Goal: Task Accomplishment & Management: Manage account settings

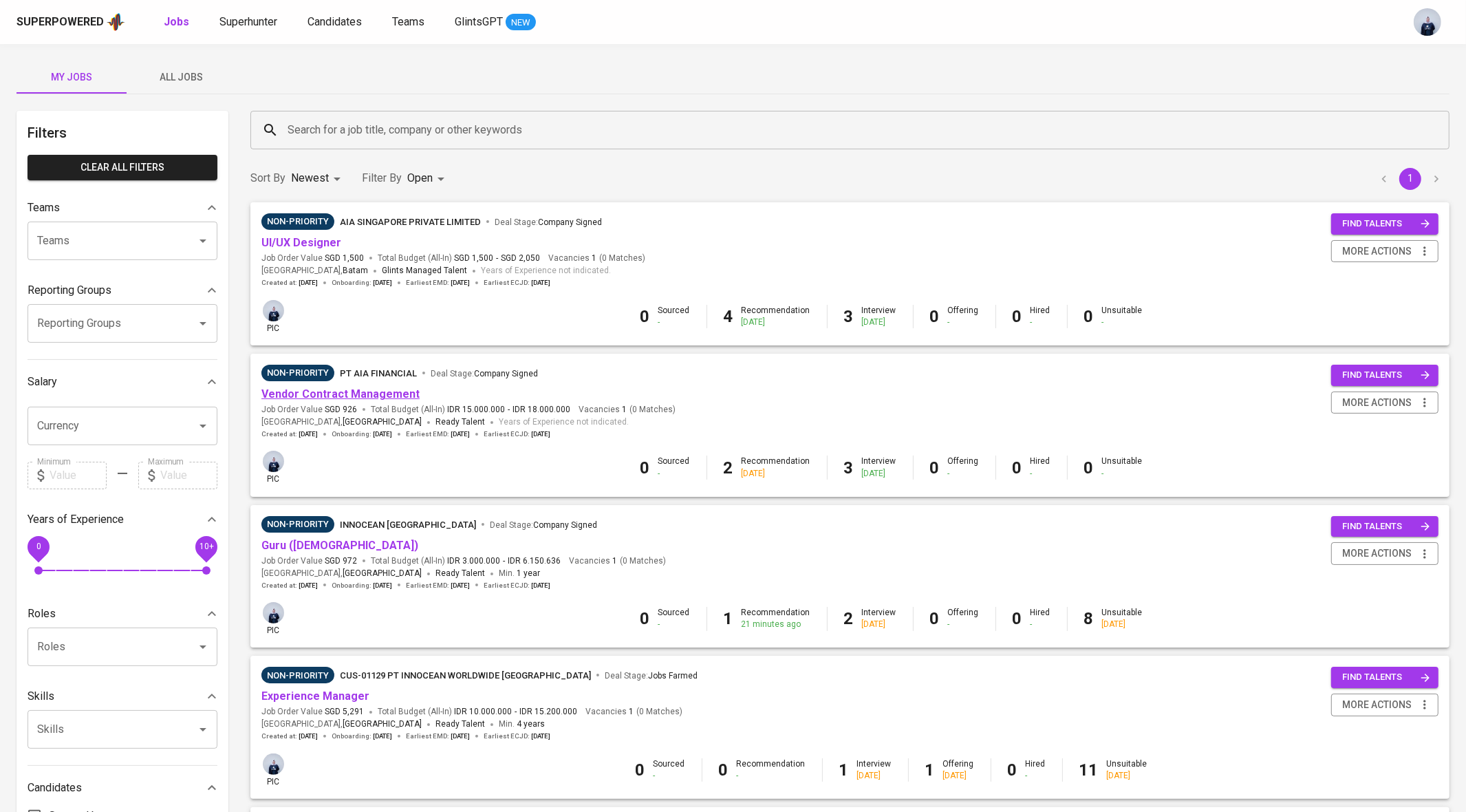
click at [374, 398] on link "Vendor Contract Management" at bounding box center [341, 394] width 158 height 13
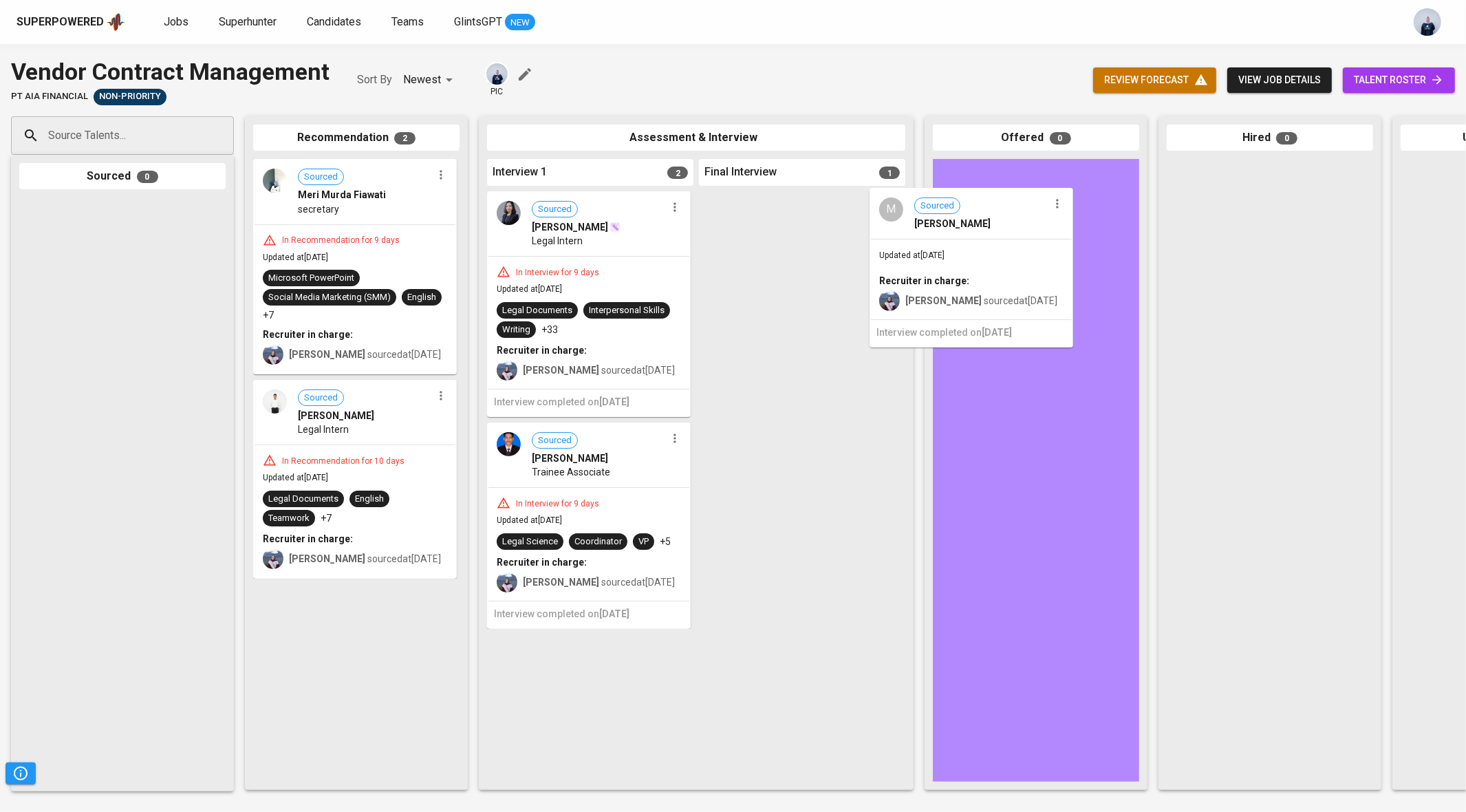
drag, startPoint x: 780, startPoint y: 275, endPoint x: 1021, endPoint y: 274, distance: 241.0
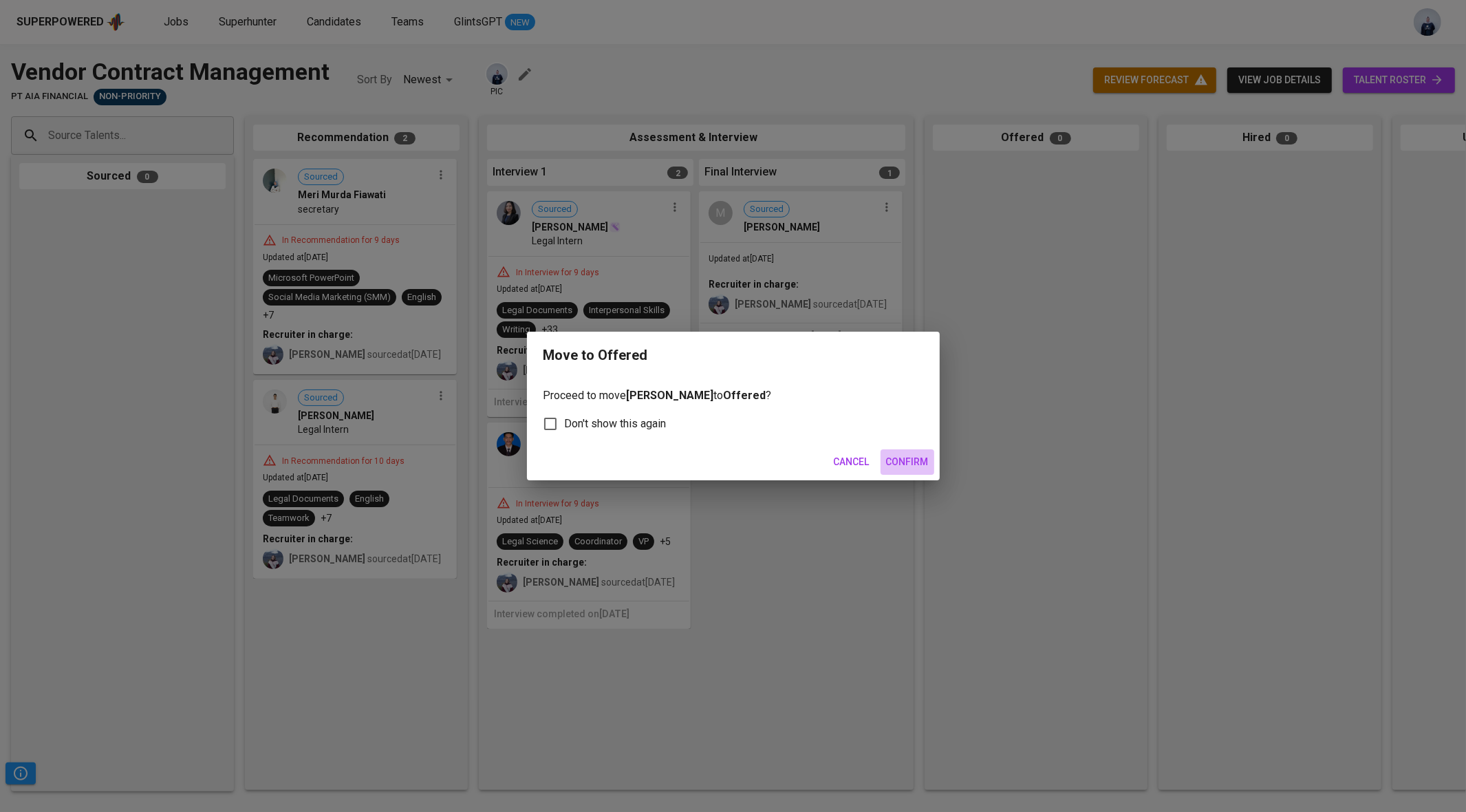
click at [911, 456] on span "Confirm" at bounding box center [907, 462] width 42 height 17
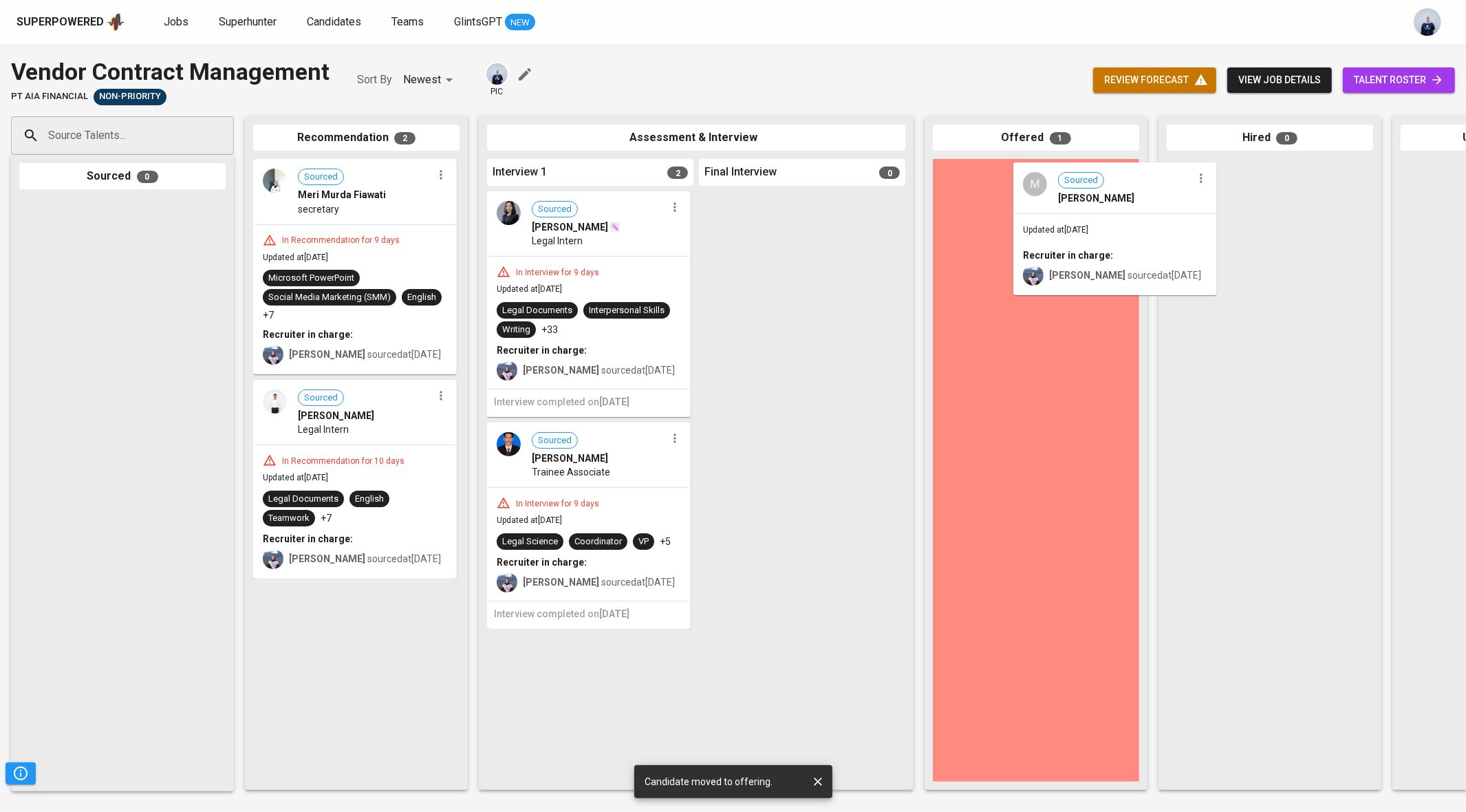
drag, startPoint x: 1047, startPoint y: 262, endPoint x: 1289, endPoint y: 274, distance: 242.3
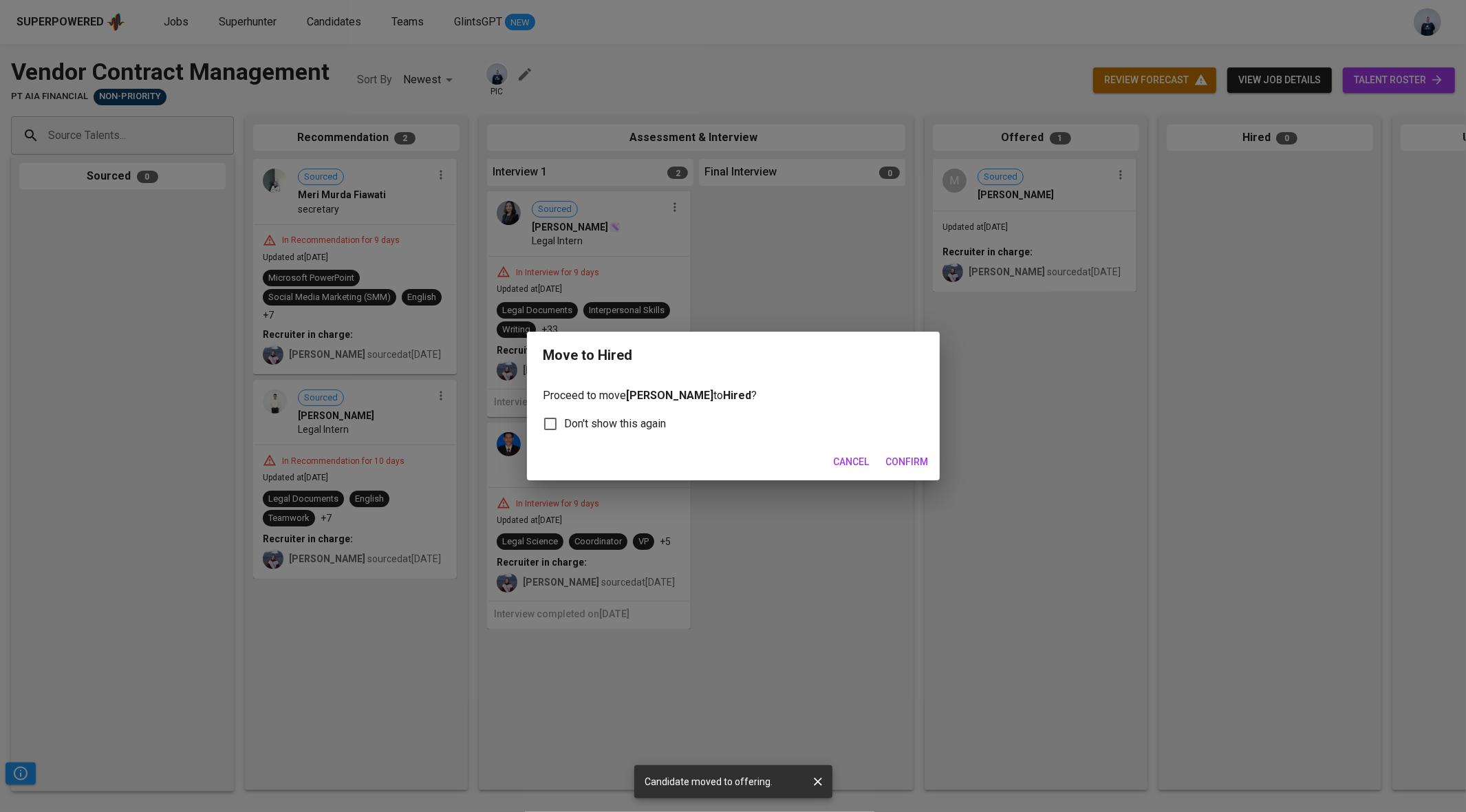
click at [906, 457] on span "Confirm" at bounding box center [907, 462] width 42 height 17
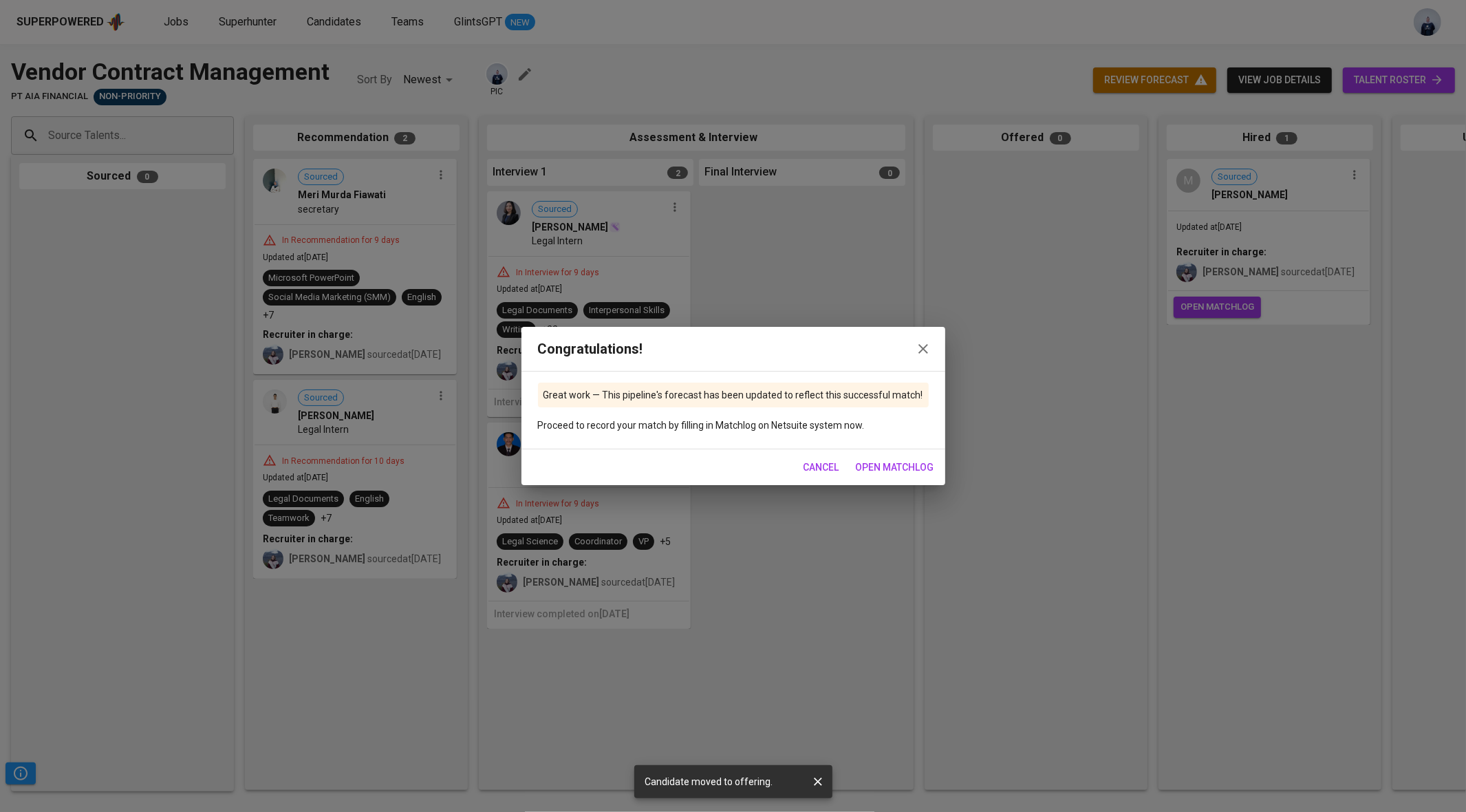
click at [817, 469] on span "Cancel" at bounding box center [821, 468] width 36 height 17
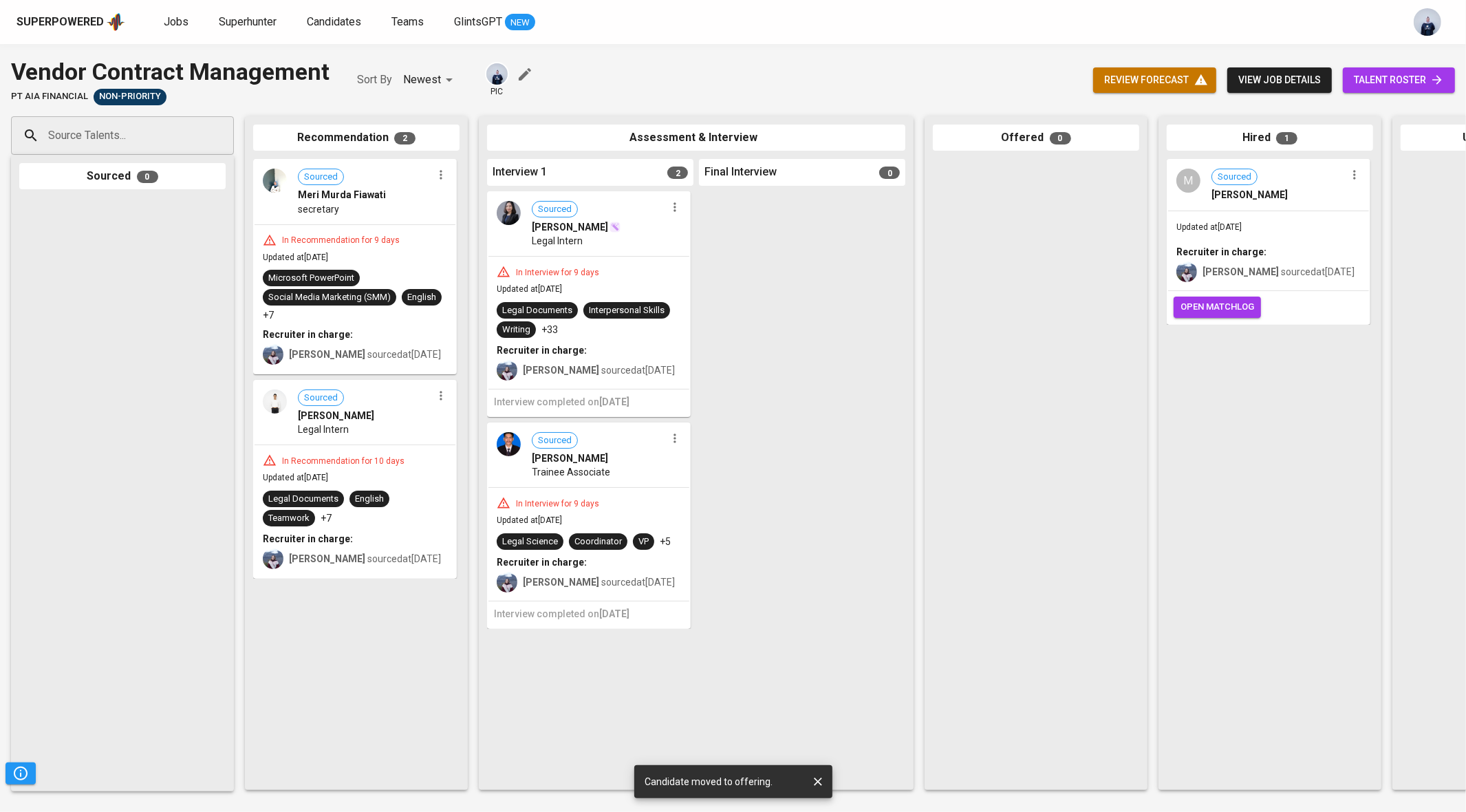
click at [1160, 86] on span "review forecast" at bounding box center [1154, 80] width 101 height 17
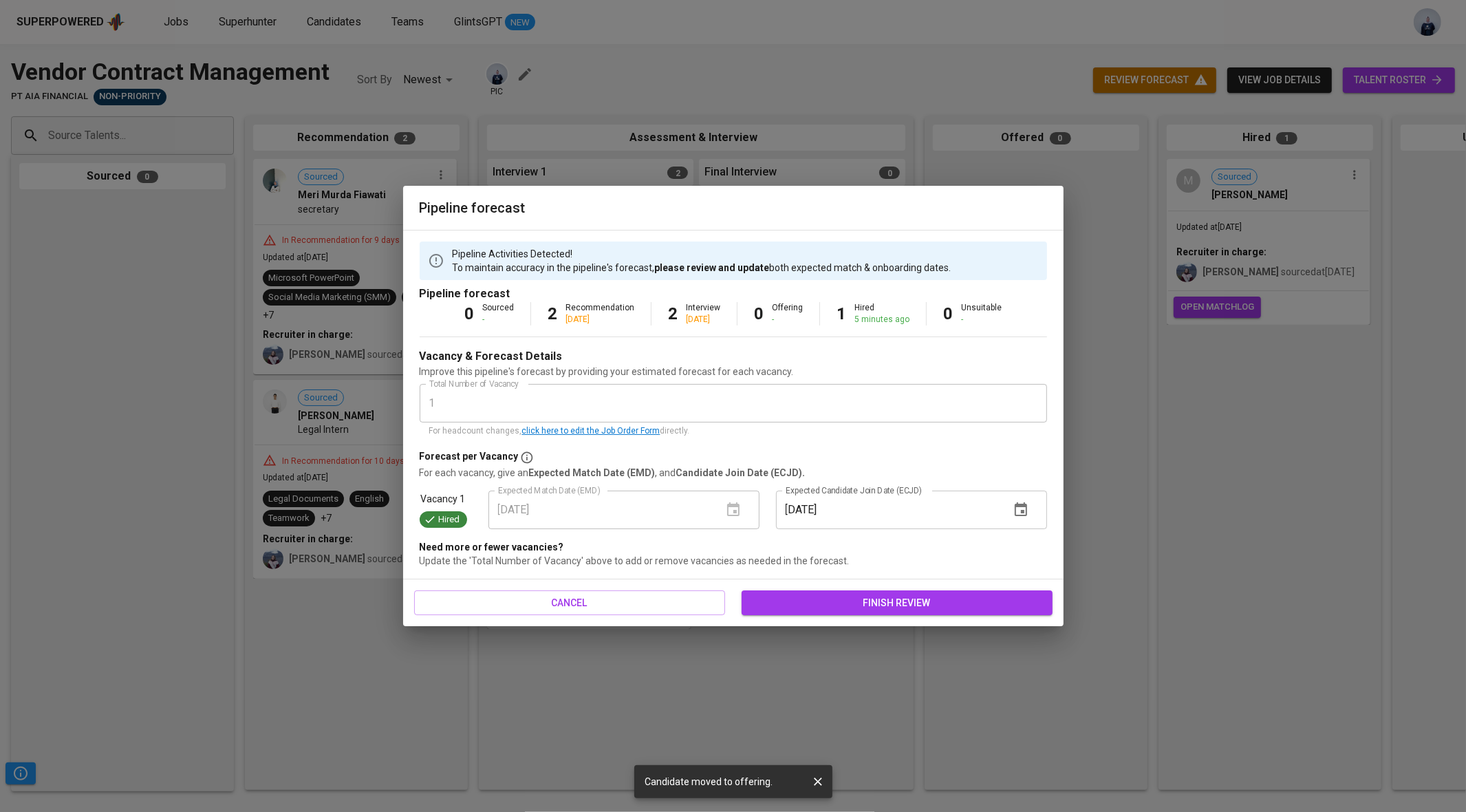
click at [1022, 510] on icon "button" at bounding box center [1020, 509] width 12 height 14
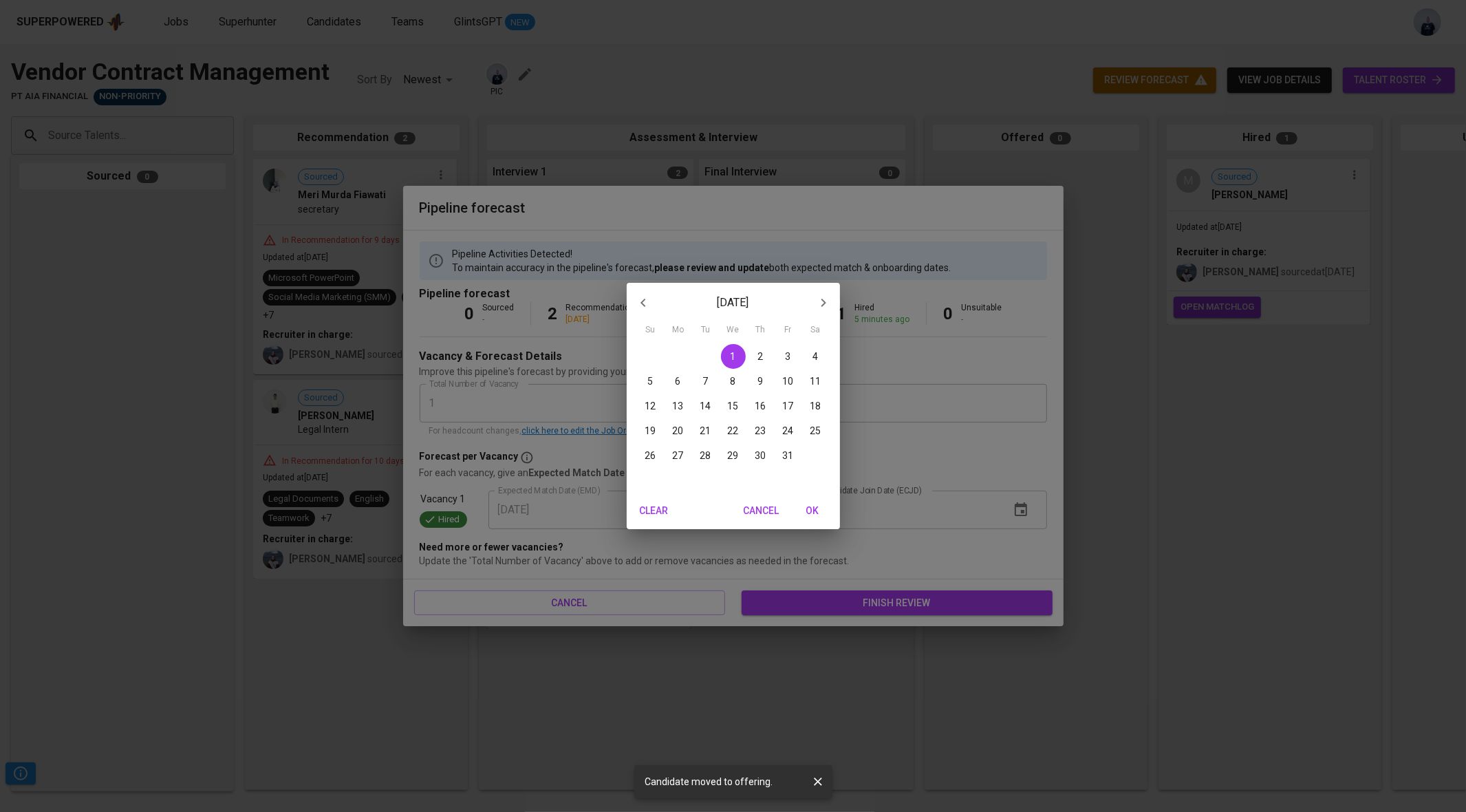
click at [680, 458] on p "27" at bounding box center [678, 455] width 11 height 14
type input "10/27/2025"
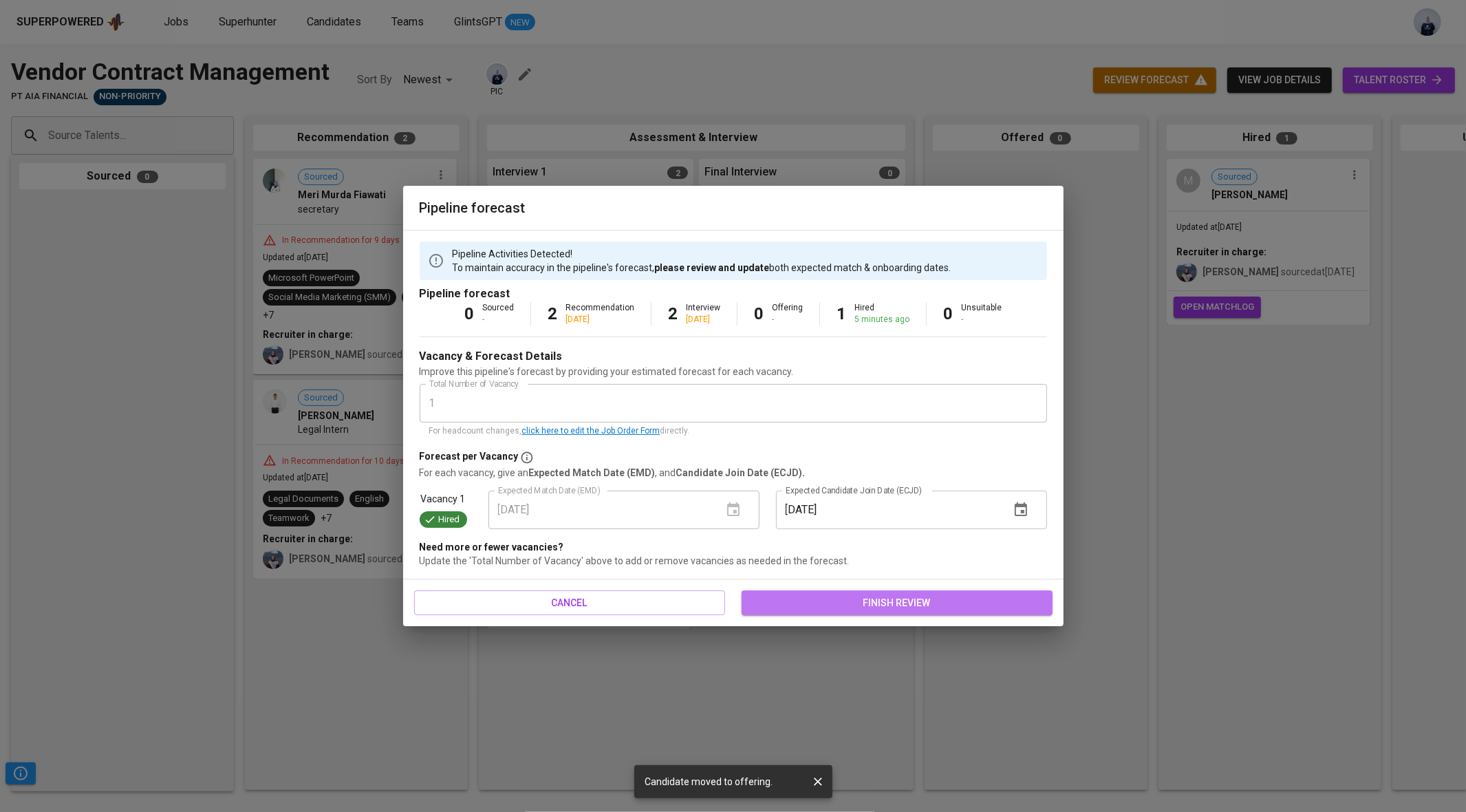
click at [843, 603] on span "finish review" at bounding box center [897, 603] width 289 height 17
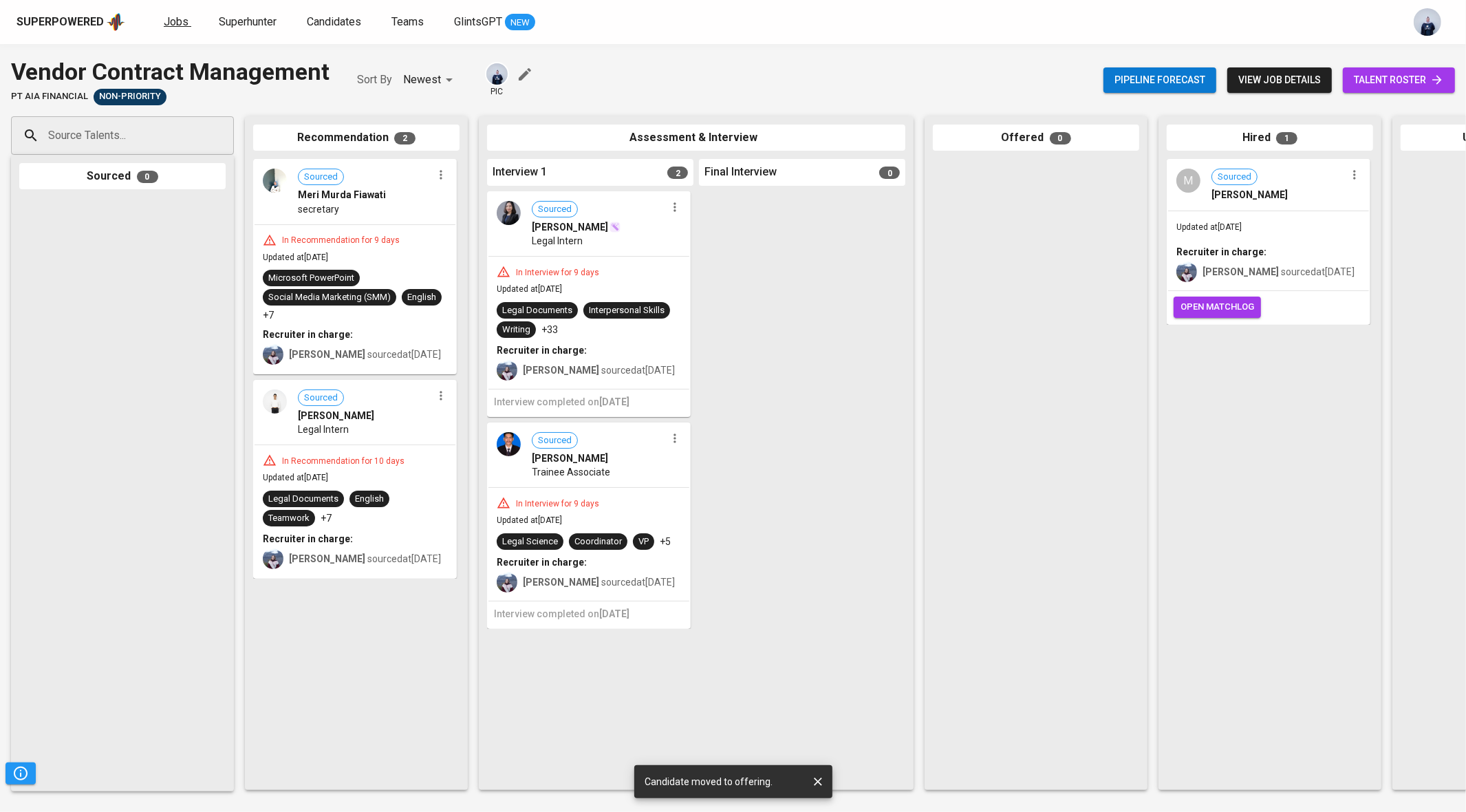
click at [167, 22] on span "Jobs" at bounding box center [176, 22] width 24 height 13
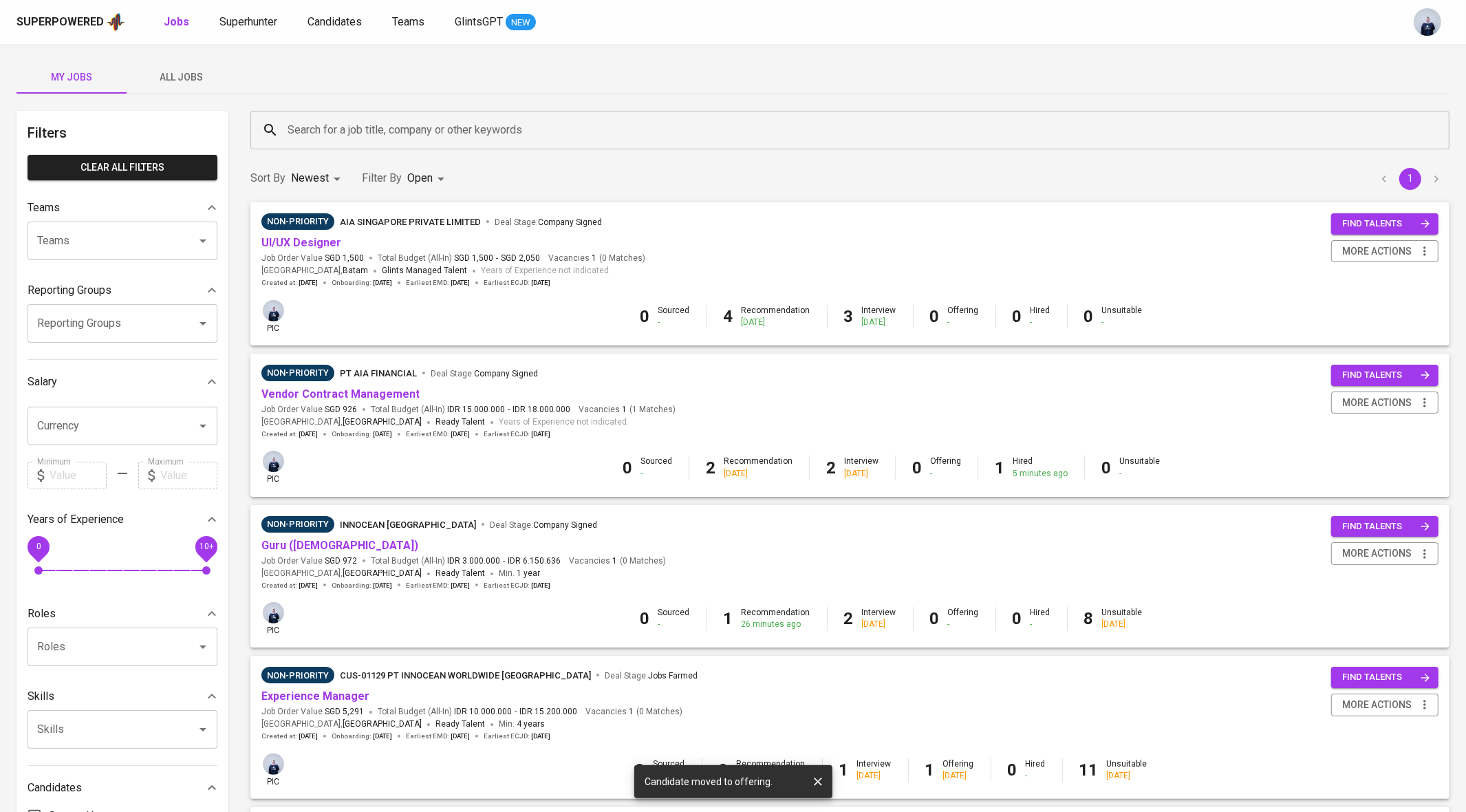
click at [353, 400] on span "Vendor Contract Management" at bounding box center [341, 394] width 158 height 16
click at [349, 394] on link "Vendor Contract Management" at bounding box center [341, 394] width 158 height 13
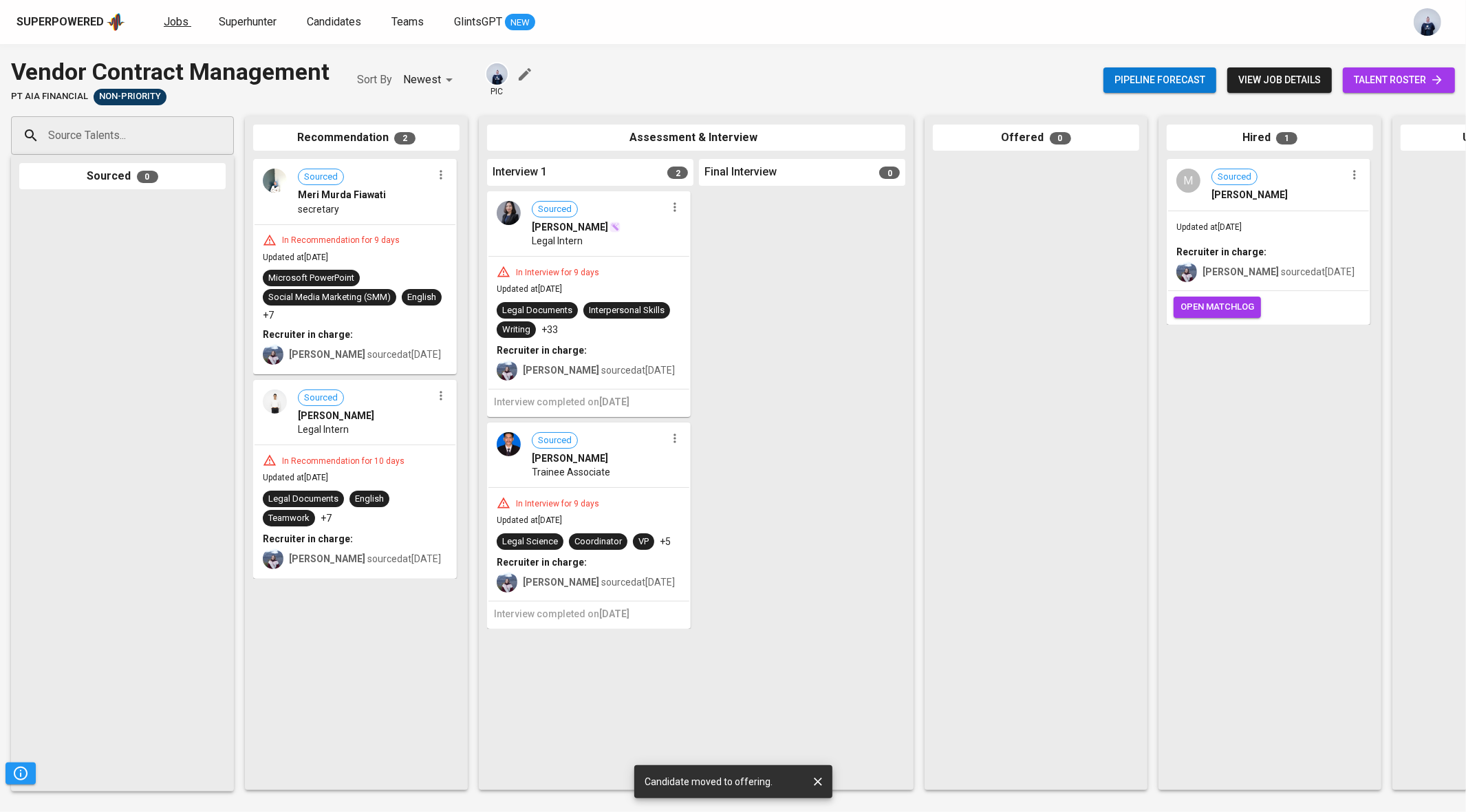
click at [172, 25] on span "Jobs" at bounding box center [176, 22] width 24 height 13
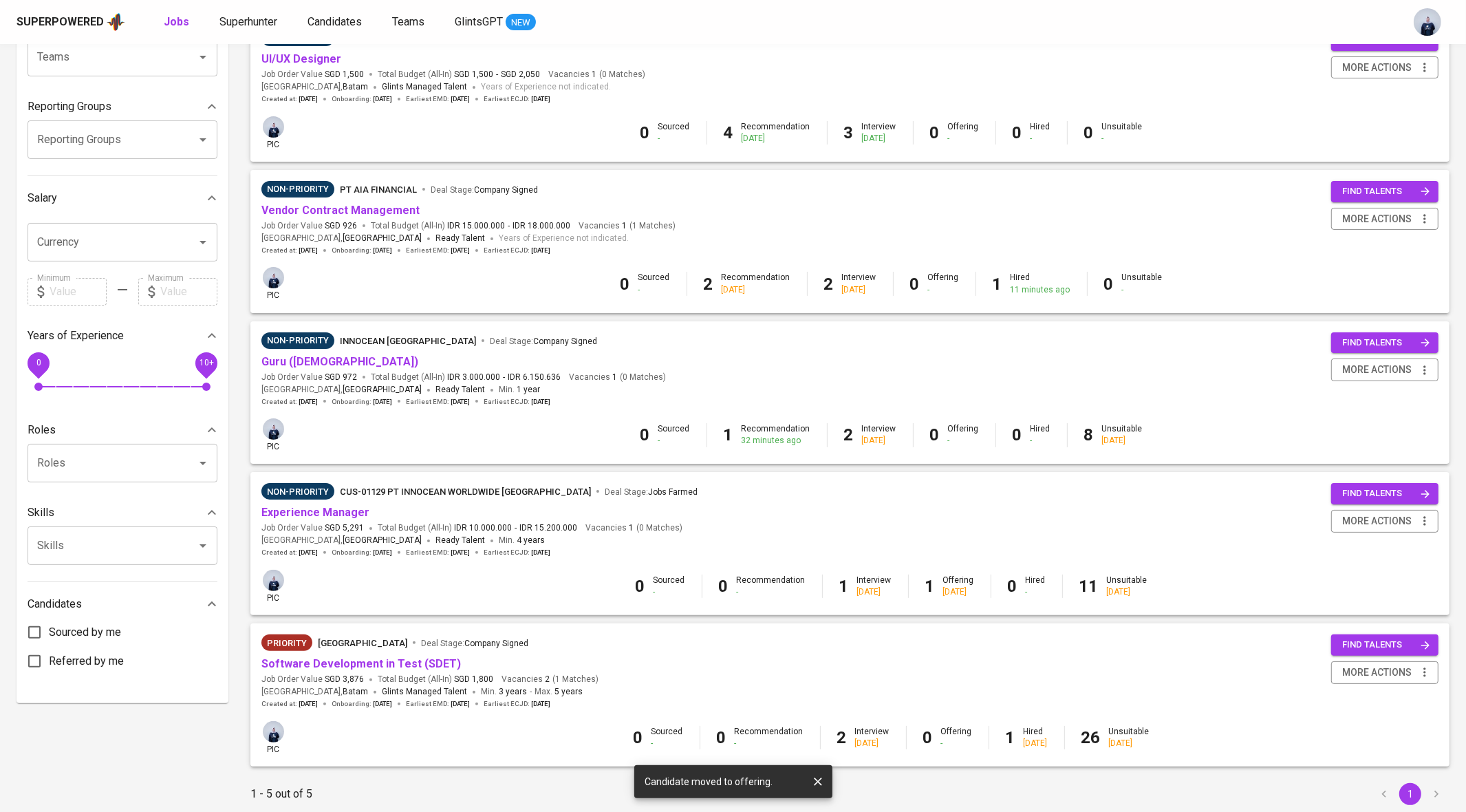
scroll to position [198, 0]
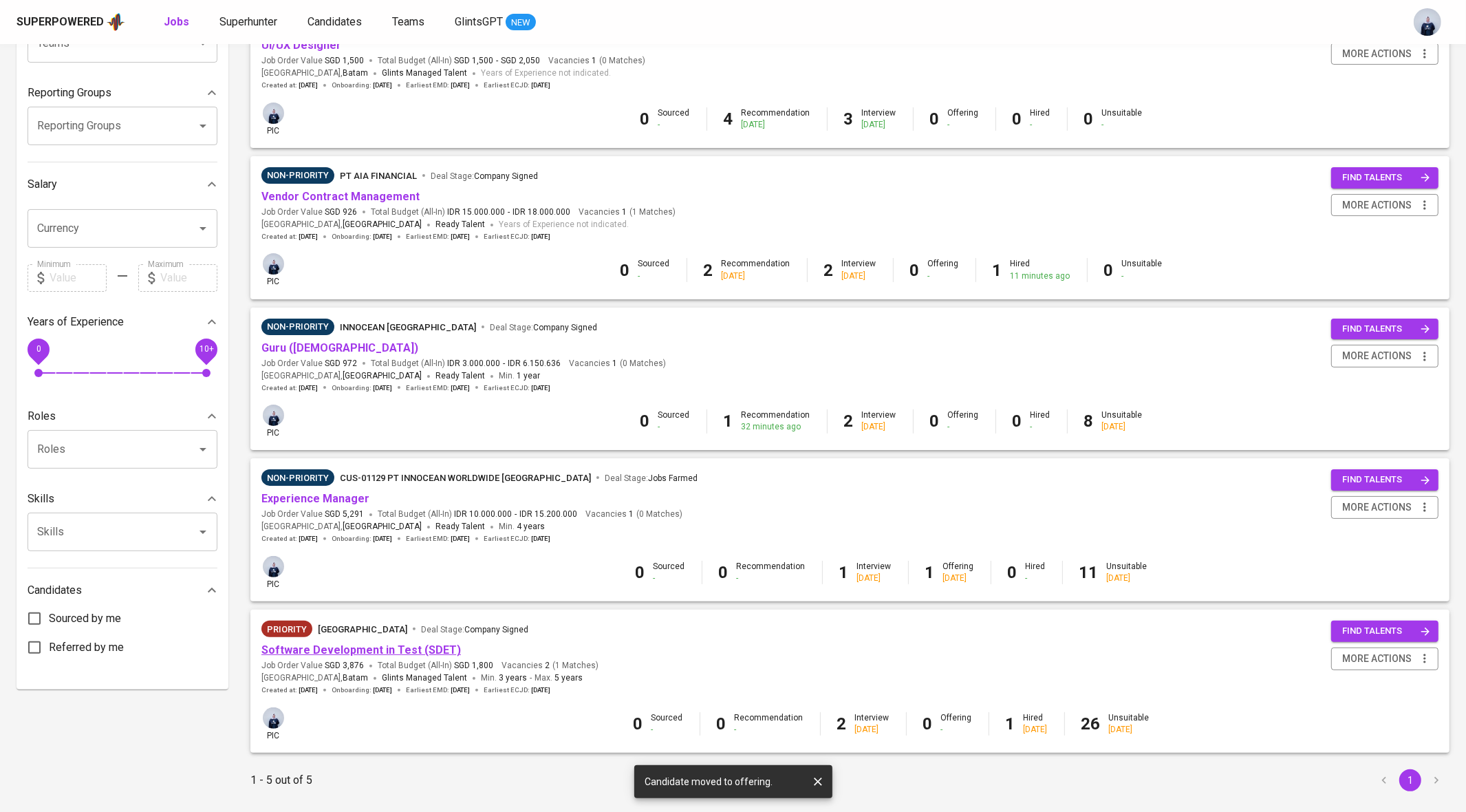
click at [374, 655] on link "Software Development in Test (SDET)" at bounding box center [361, 650] width 199 height 13
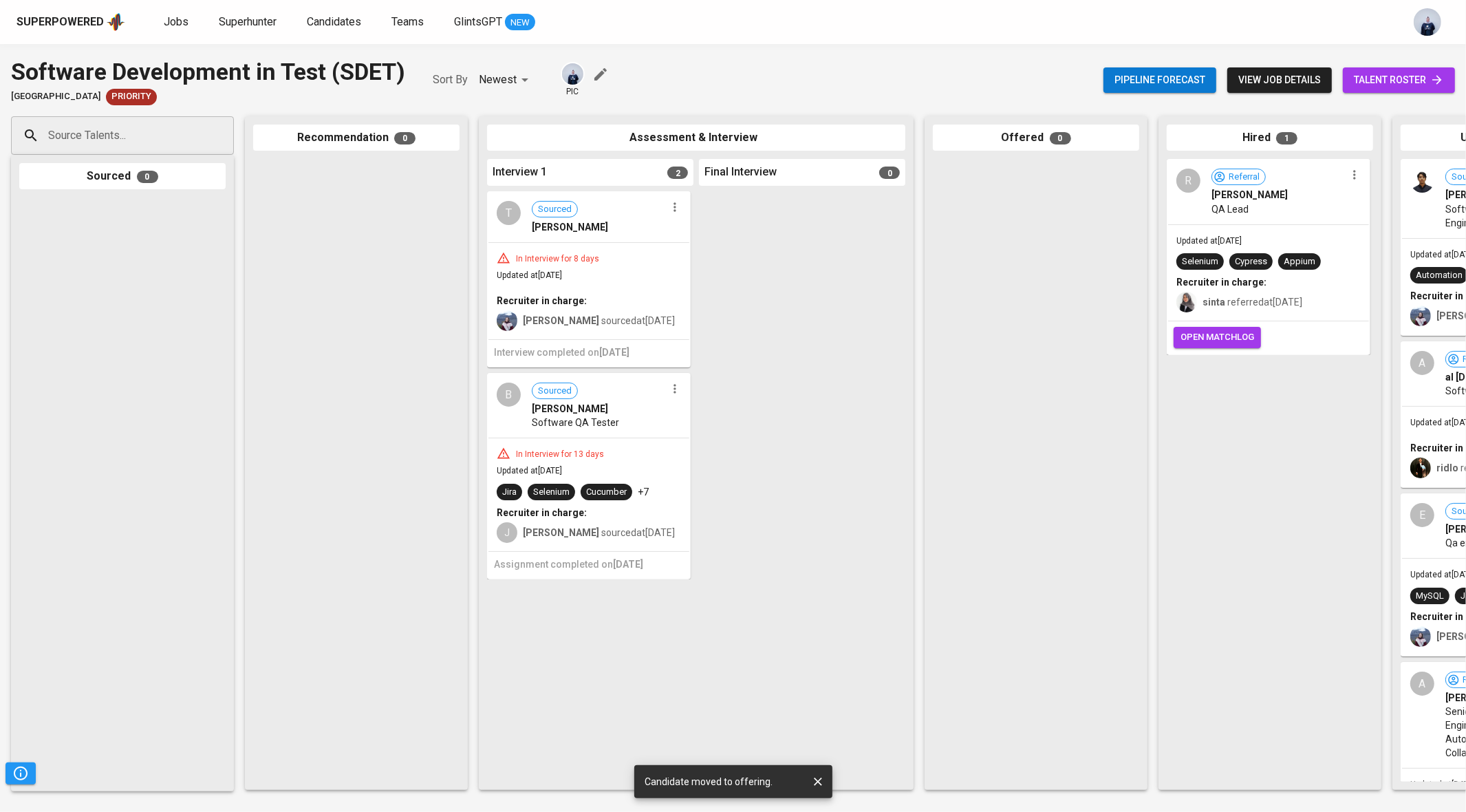
click at [677, 394] on icon "button" at bounding box center [675, 389] width 14 height 14
click at [712, 477] on span "Move to unsuitable" at bounding box center [712, 475] width 72 height 12
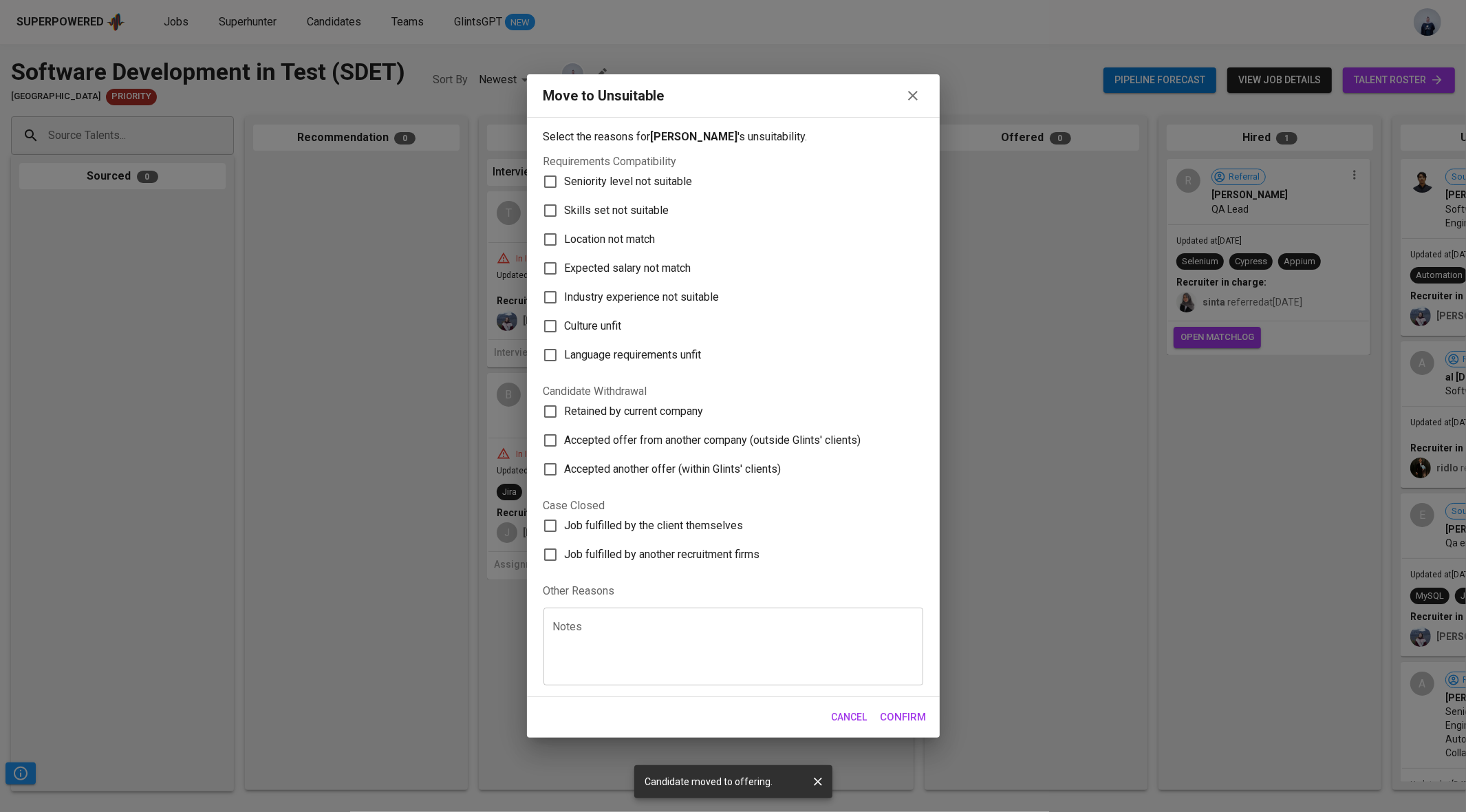
click at [625, 649] on textarea at bounding box center [733, 646] width 360 height 53
click at [696, 646] on textarea "Failes NUS assessment" at bounding box center [733, 646] width 360 height 53
type textarea "Failes NUS assessment"
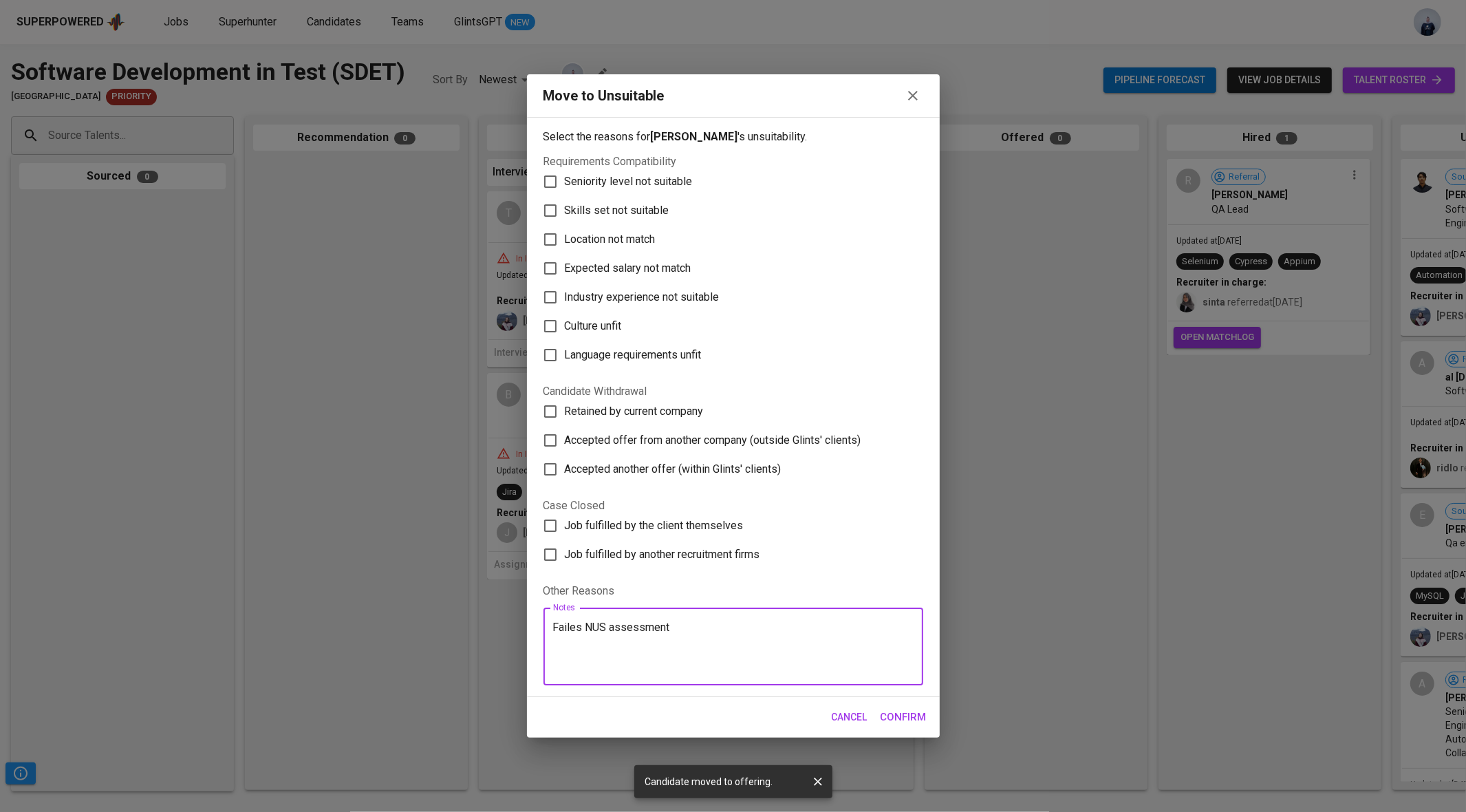
click at [892, 715] on span "Confirm" at bounding box center [903, 716] width 46 height 18
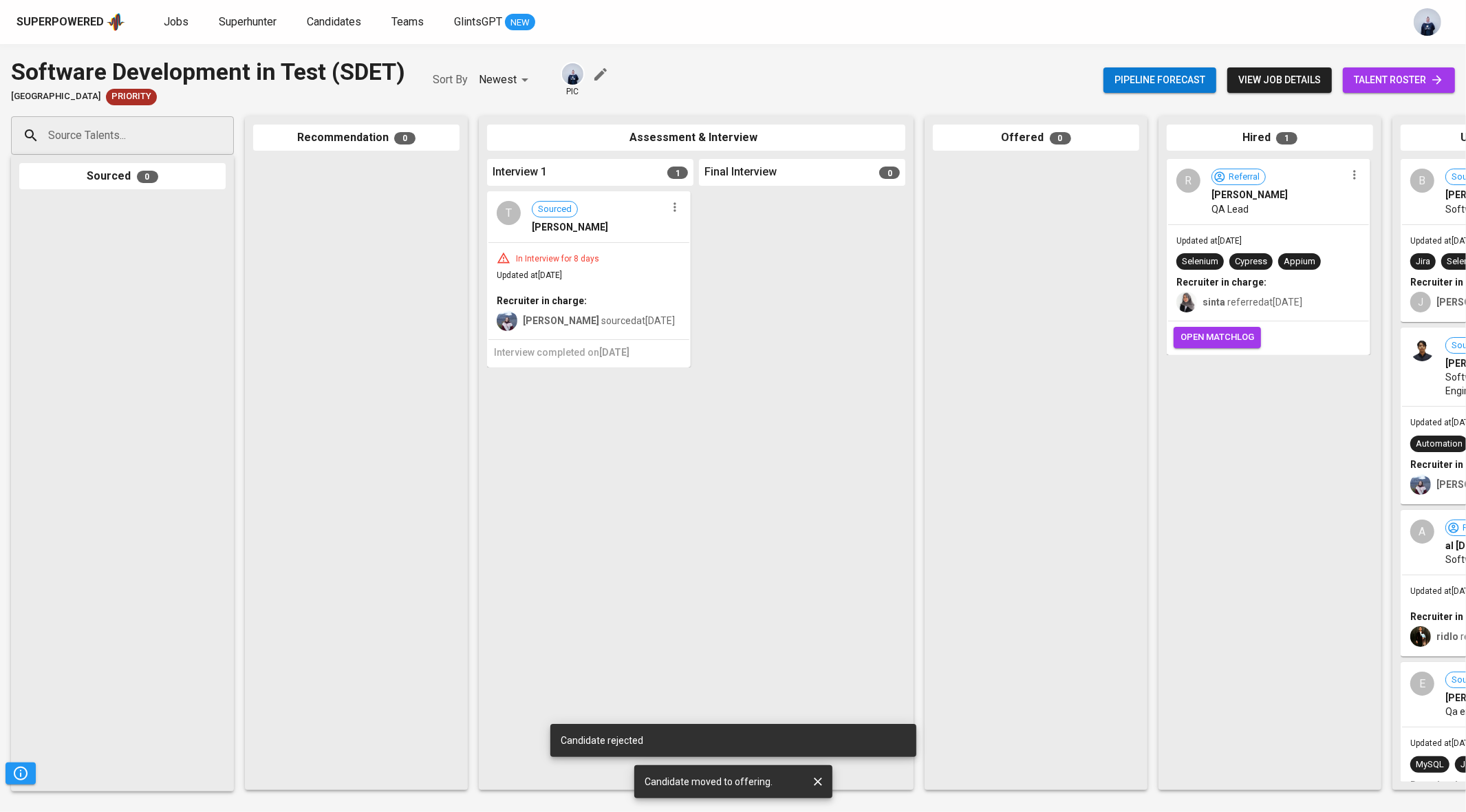
click at [676, 210] on icon "button" at bounding box center [675, 207] width 14 height 14
click at [1042, 317] on div at bounding box center [733, 406] width 1466 height 812
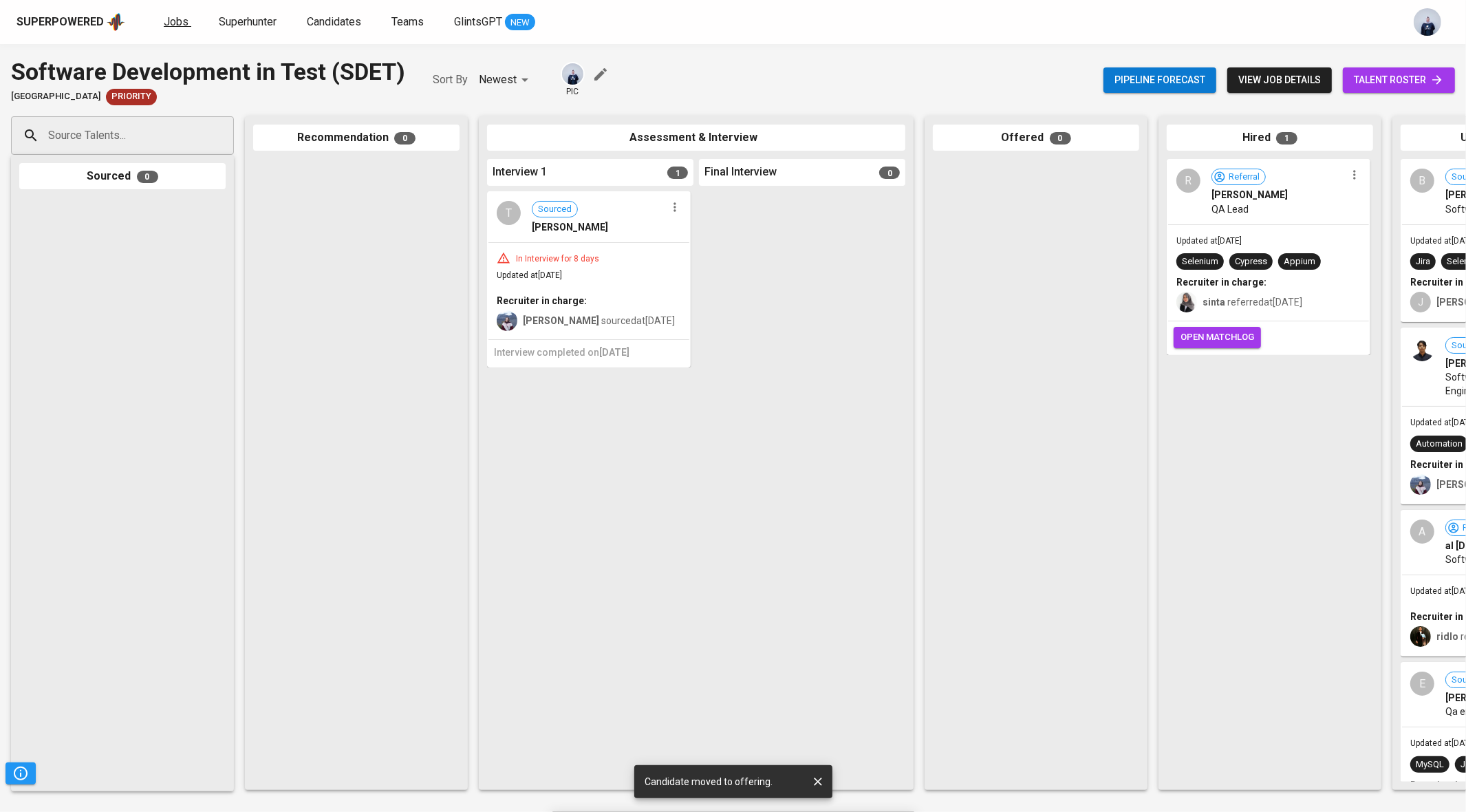
click at [175, 19] on span "Jobs" at bounding box center [176, 22] width 24 height 13
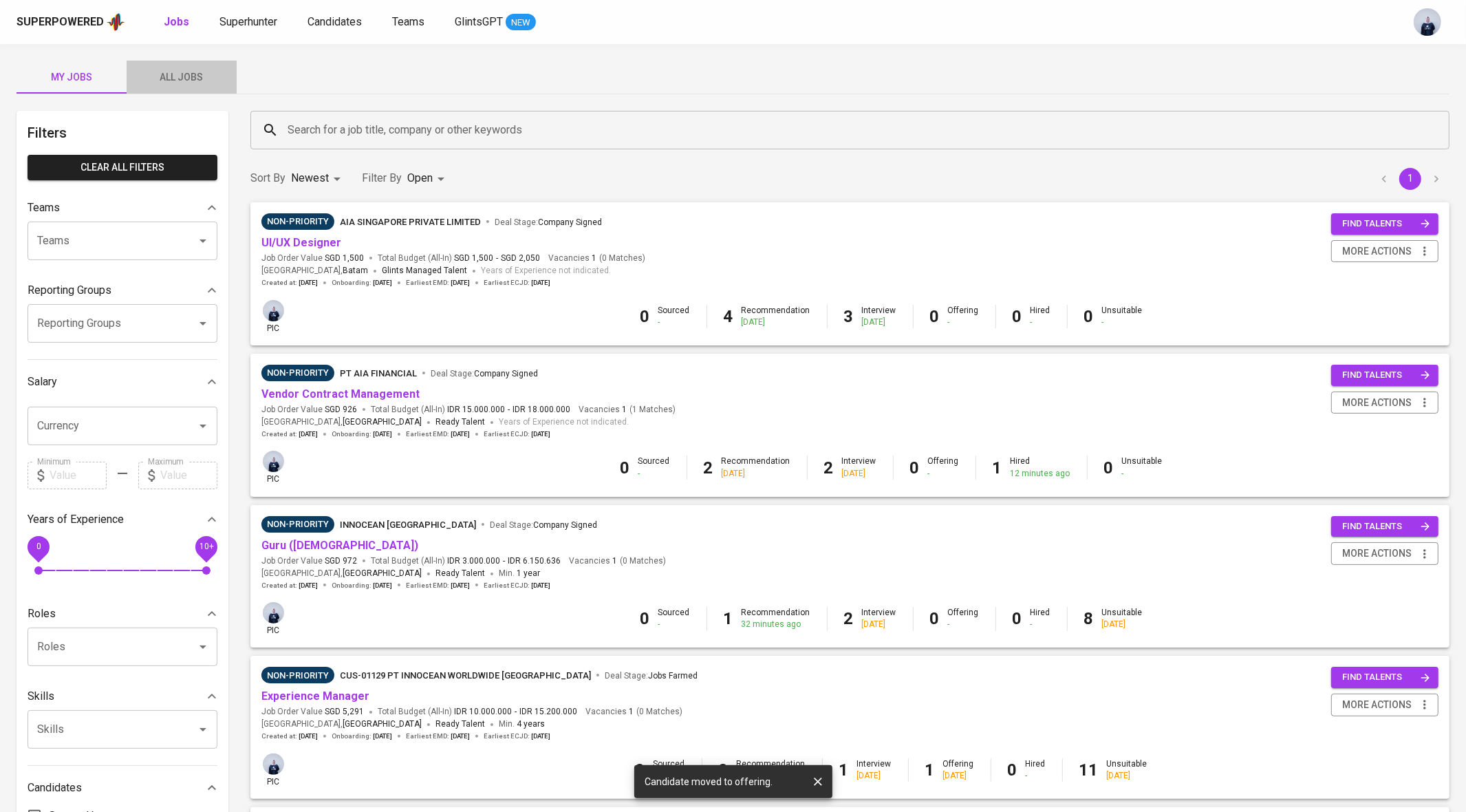
click at [173, 78] on span "All Jobs" at bounding box center [181, 77] width 93 height 17
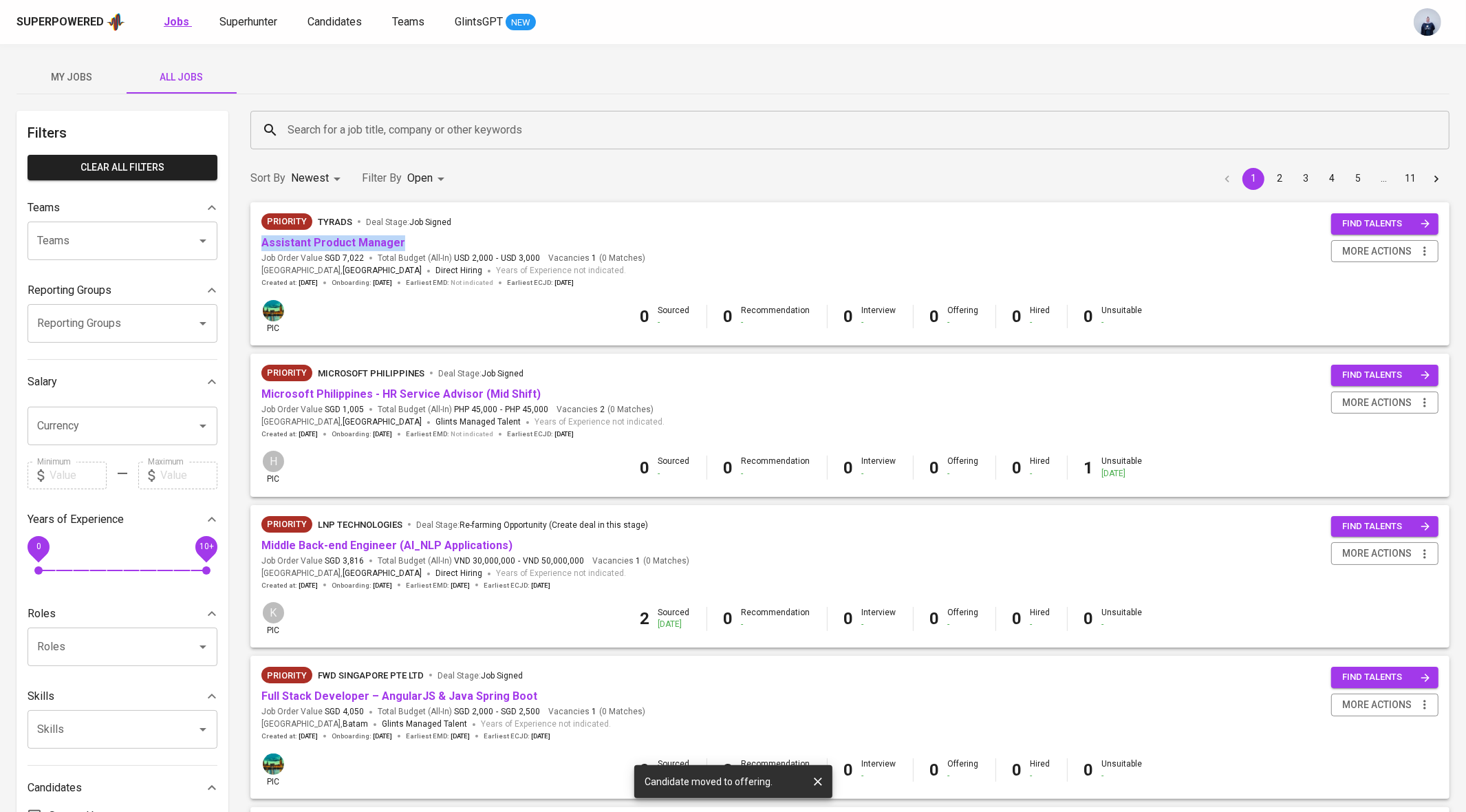
click at [176, 21] on b "Jobs" at bounding box center [176, 22] width 25 height 13
type input "OPEN"
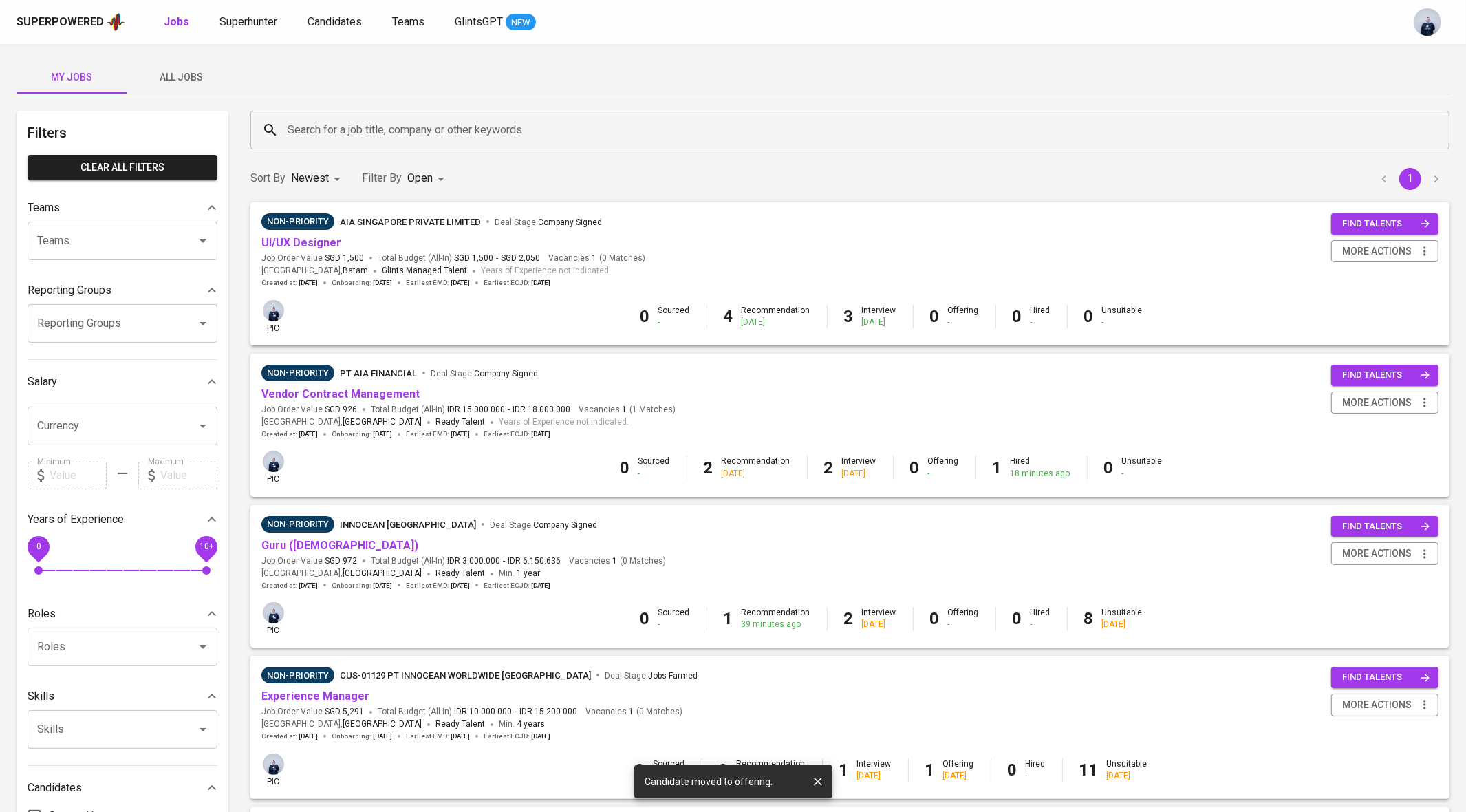
click at [187, 73] on span "All Jobs" at bounding box center [181, 77] width 93 height 17
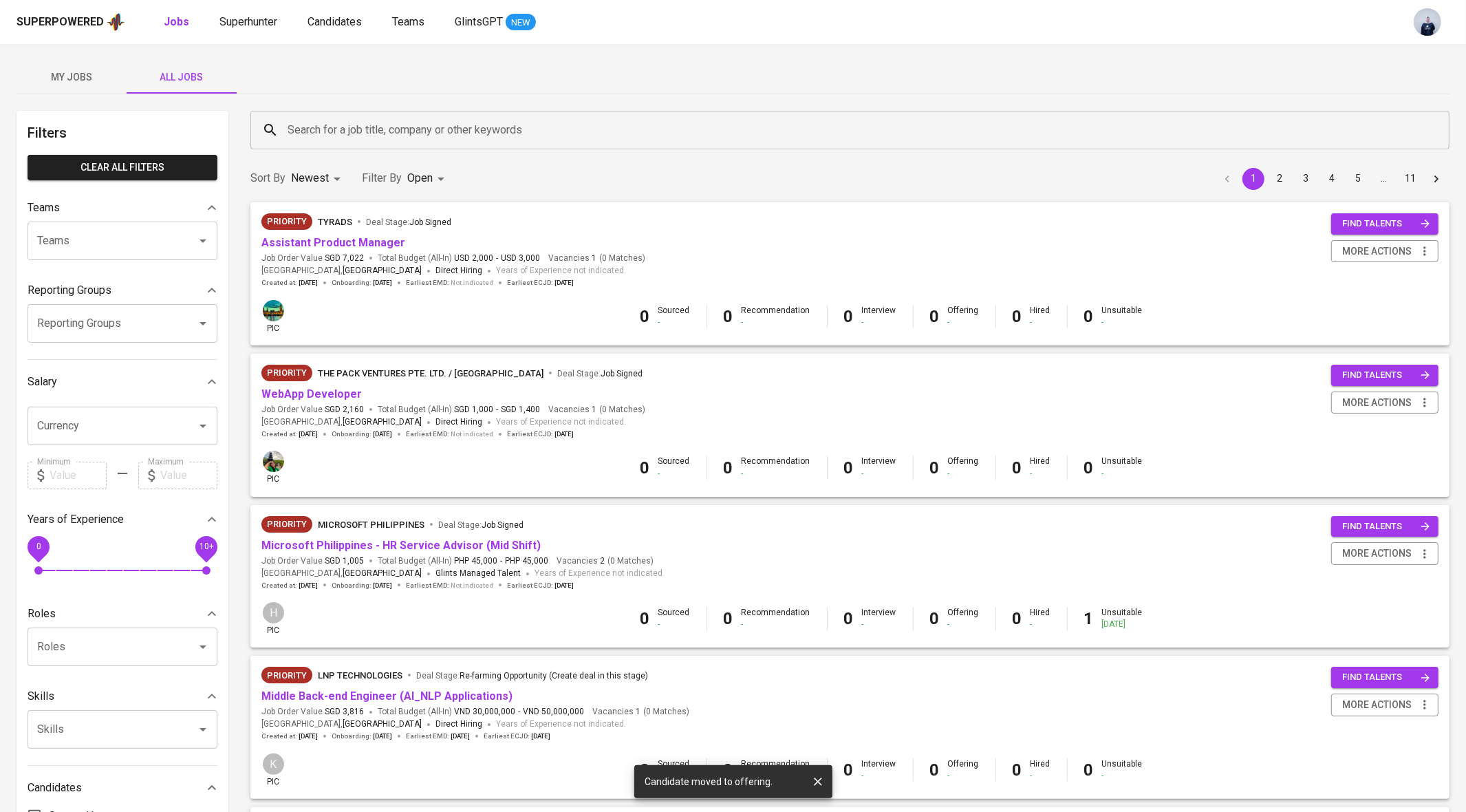
click at [359, 133] on input "Search for a job title, company or other keywords" at bounding box center [853, 130] width 1139 height 26
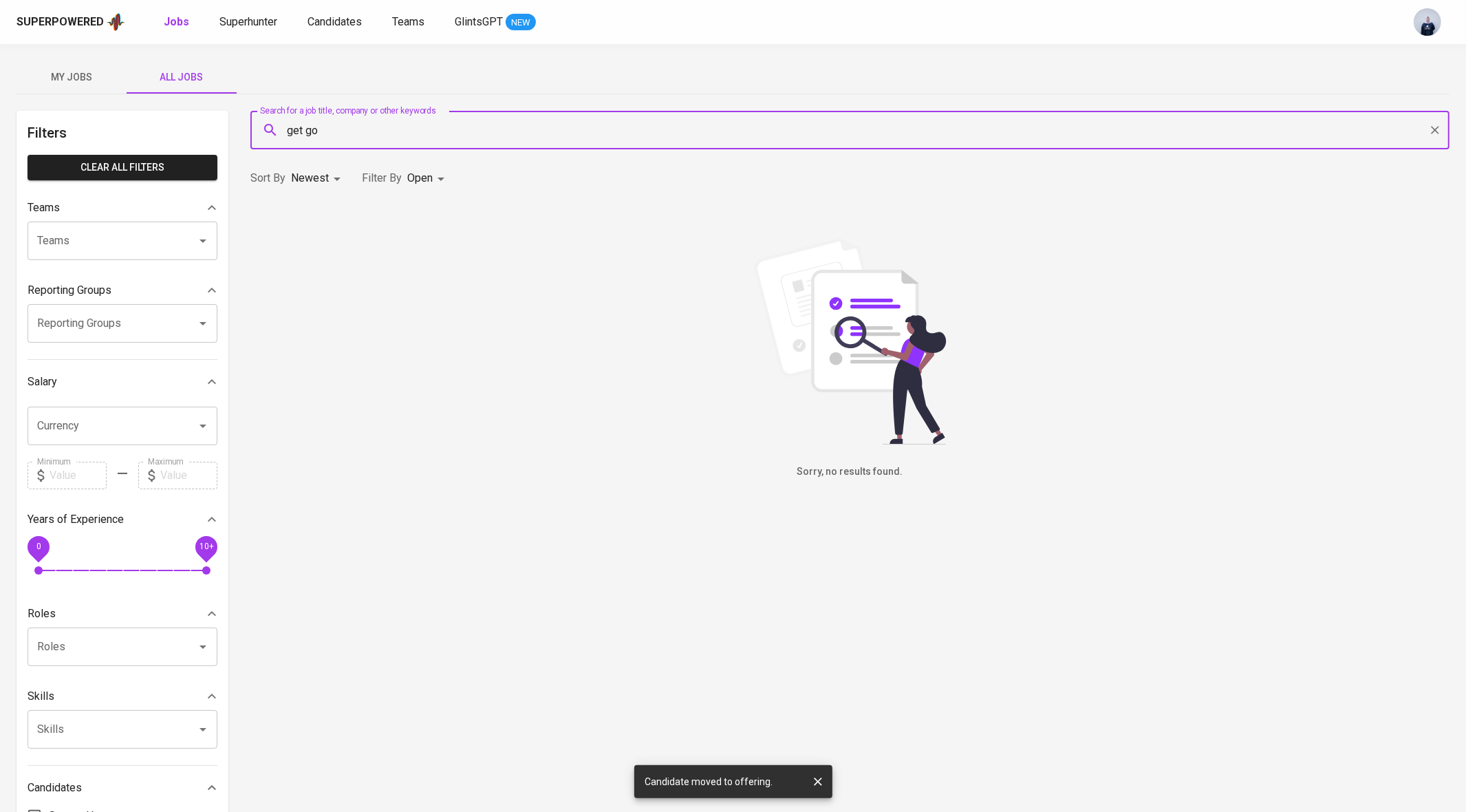
click at [306, 132] on input "get go" at bounding box center [853, 130] width 1139 height 26
type input "get go"
click at [342, 129] on input "get go" at bounding box center [853, 130] width 1139 height 26
click at [429, 183] on body "Superpowered Jobs Superhunter Candidates Teams GlintsGPT NEW My Jobs All Jobs F…" at bounding box center [733, 470] width 1466 height 939
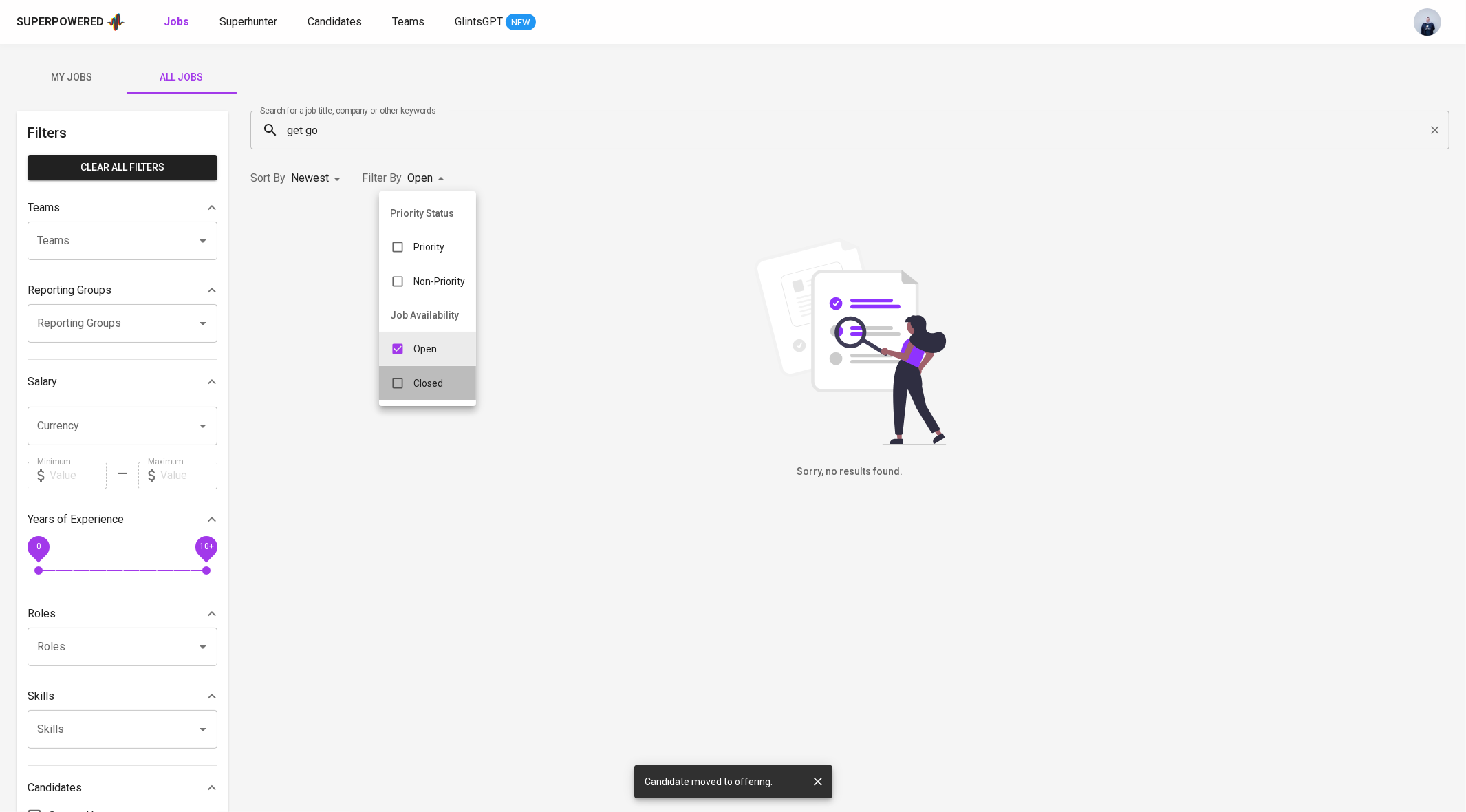
click at [423, 386] on p "Closed" at bounding box center [427, 383] width 29 height 14
type input "OPEN,CLOSE"
checkbox input "true"
click at [448, 344] on p "Open" at bounding box center [444, 348] width 24 height 14
type input "CLOSE"
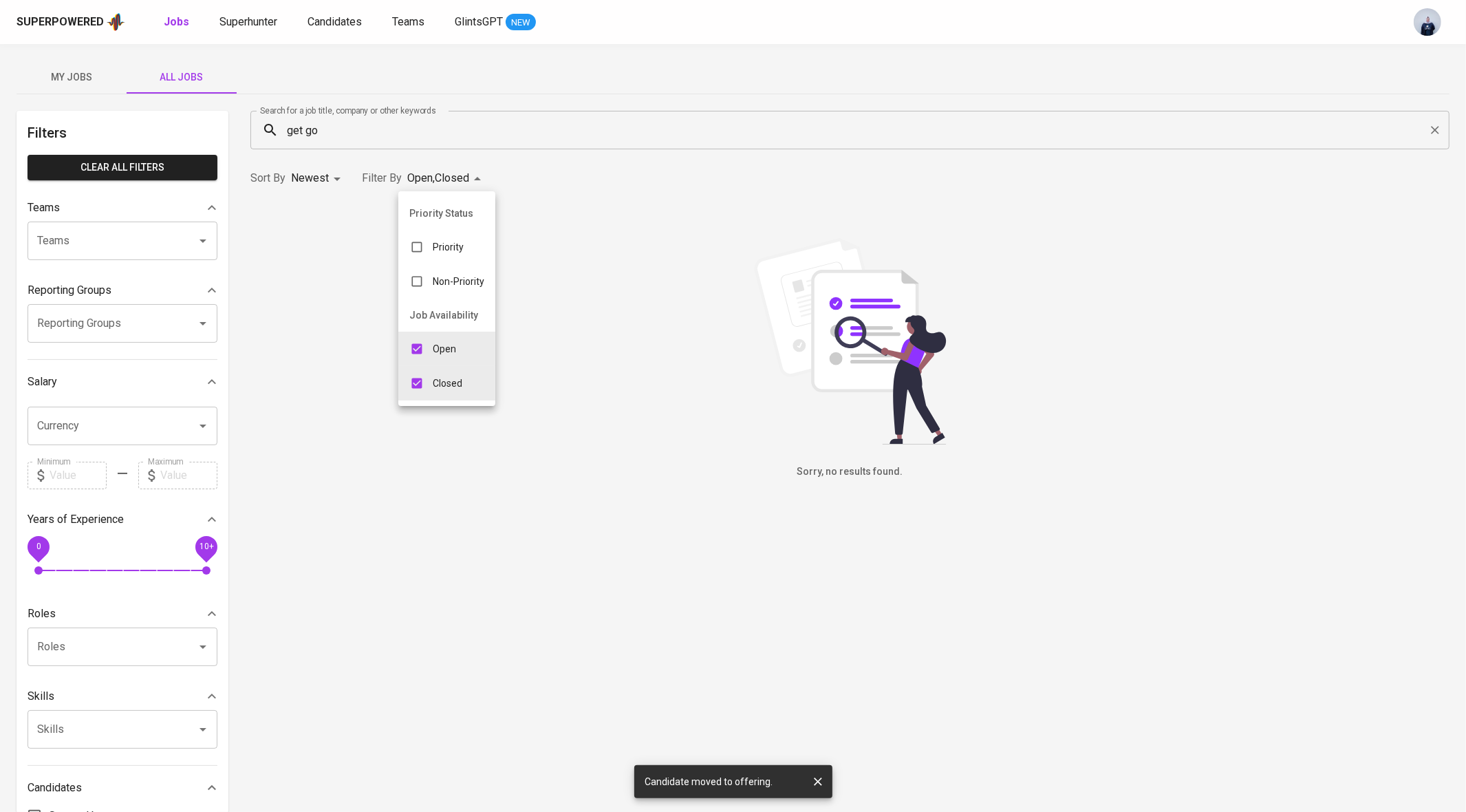
checkbox input "false"
click at [428, 381] on p "Closed" at bounding box center [432, 383] width 29 height 14
checkbox input "false"
click at [428, 381] on p "Closed" at bounding box center [421, 383] width 29 height 14
type input "CLOSE"
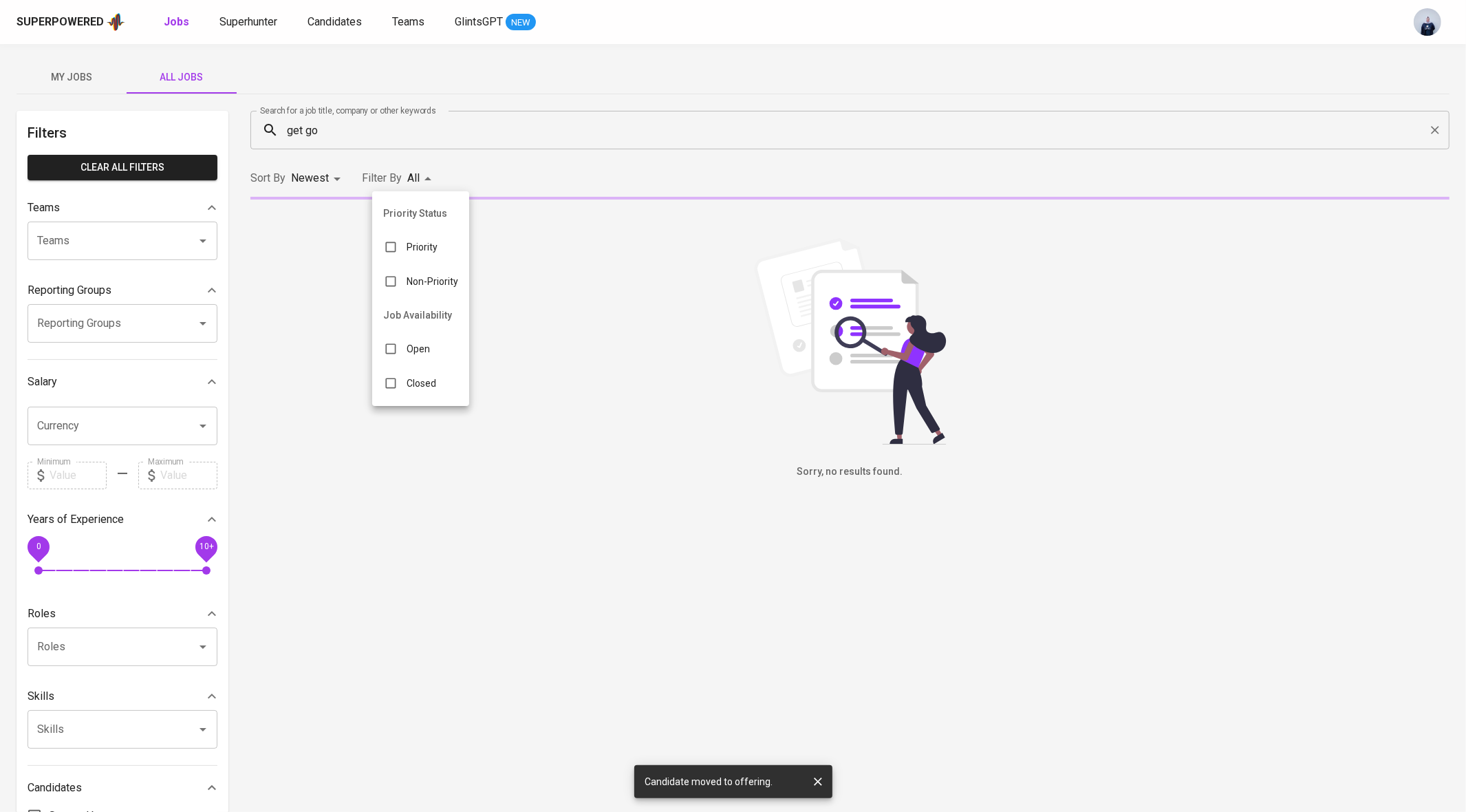
checkbox input "true"
click at [305, 127] on div at bounding box center [733, 406] width 1466 height 812
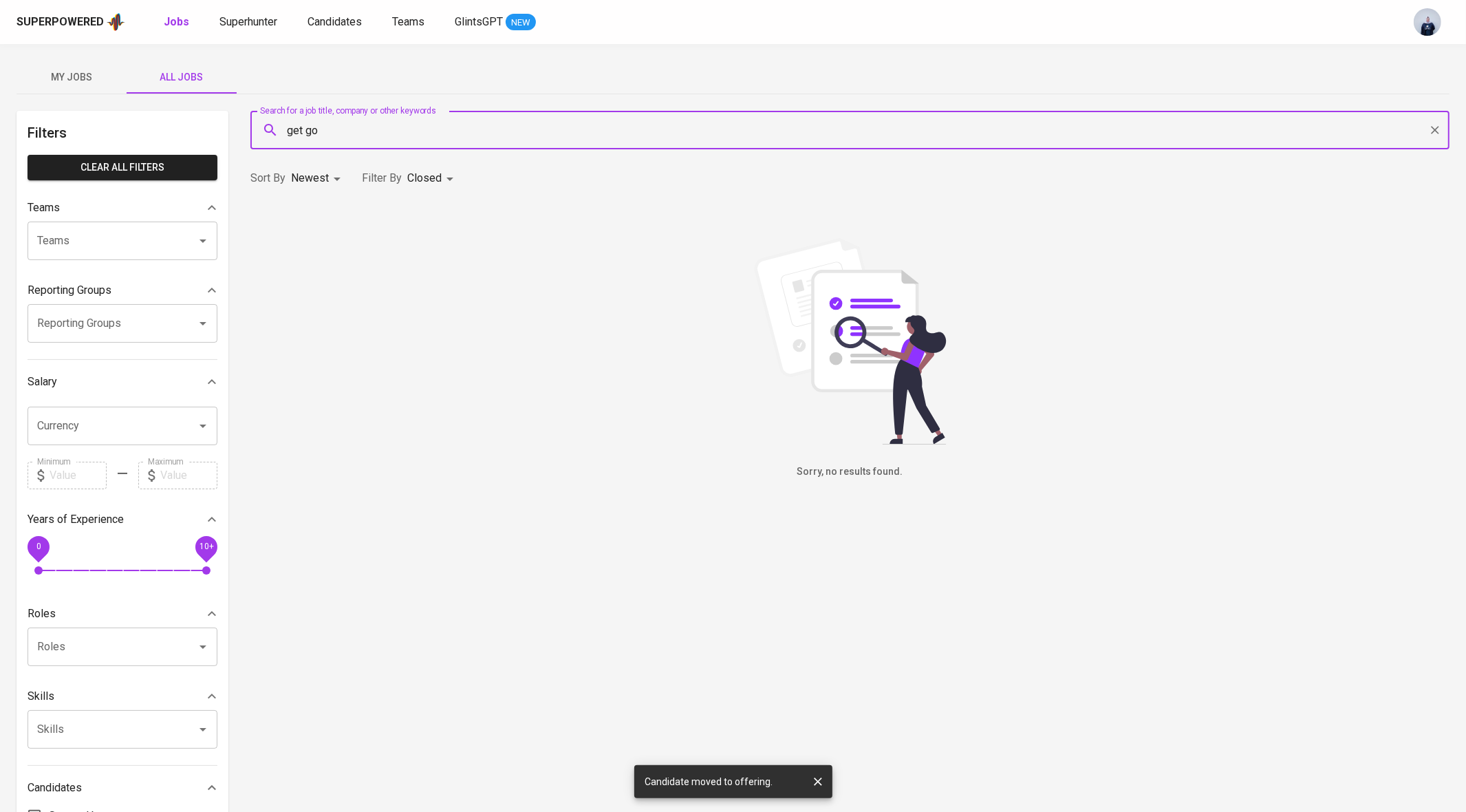
click at [303, 130] on input "get go" at bounding box center [853, 130] width 1139 height 26
click at [477, 169] on li "getgo in Companies" at bounding box center [849, 169] width 1199 height 24
click at [429, 162] on li "getgo in Companies" at bounding box center [849, 169] width 1199 height 24
click at [400, 136] on input "getgo" at bounding box center [853, 130] width 1139 height 26
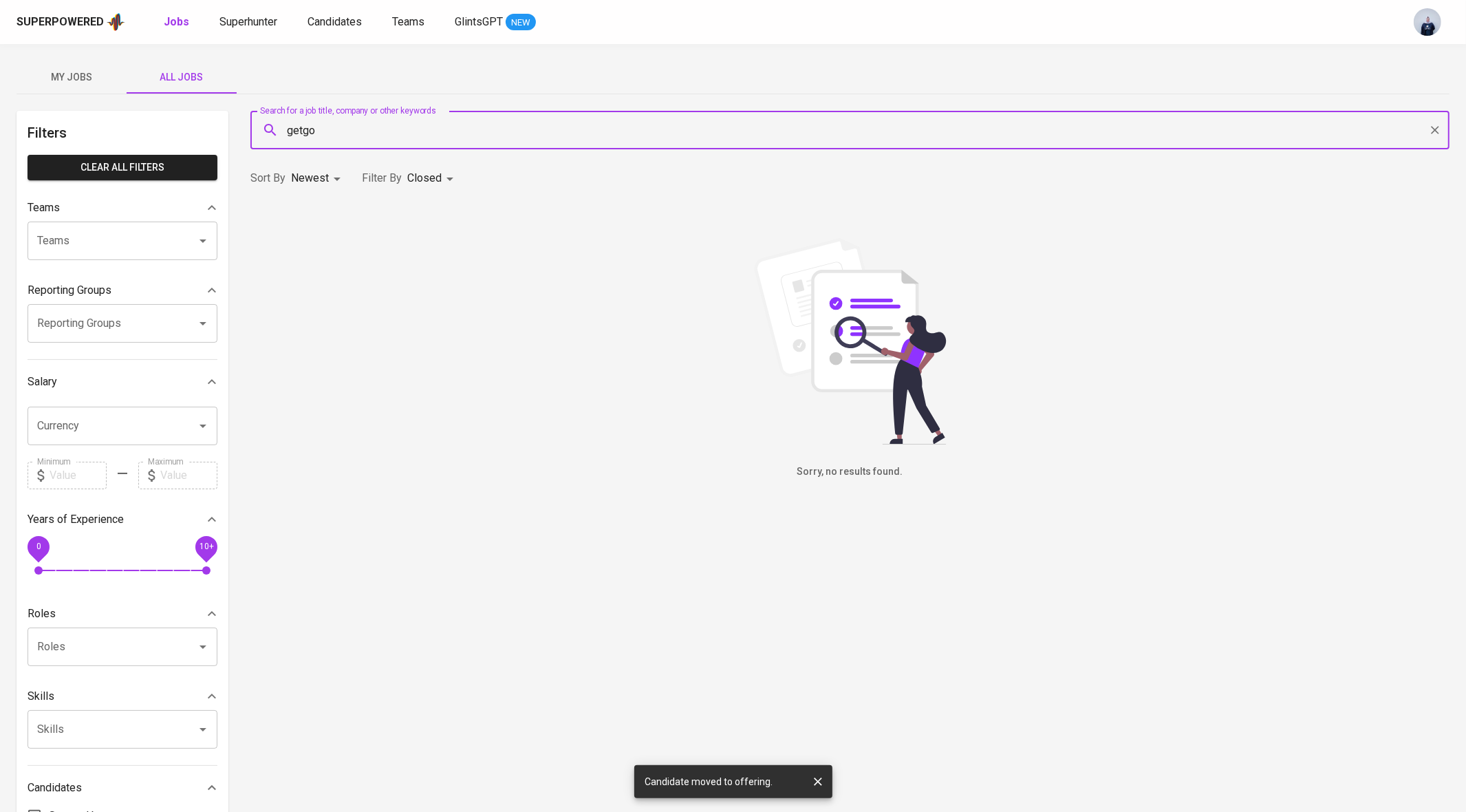
click at [400, 136] on input "getgo" at bounding box center [853, 130] width 1139 height 26
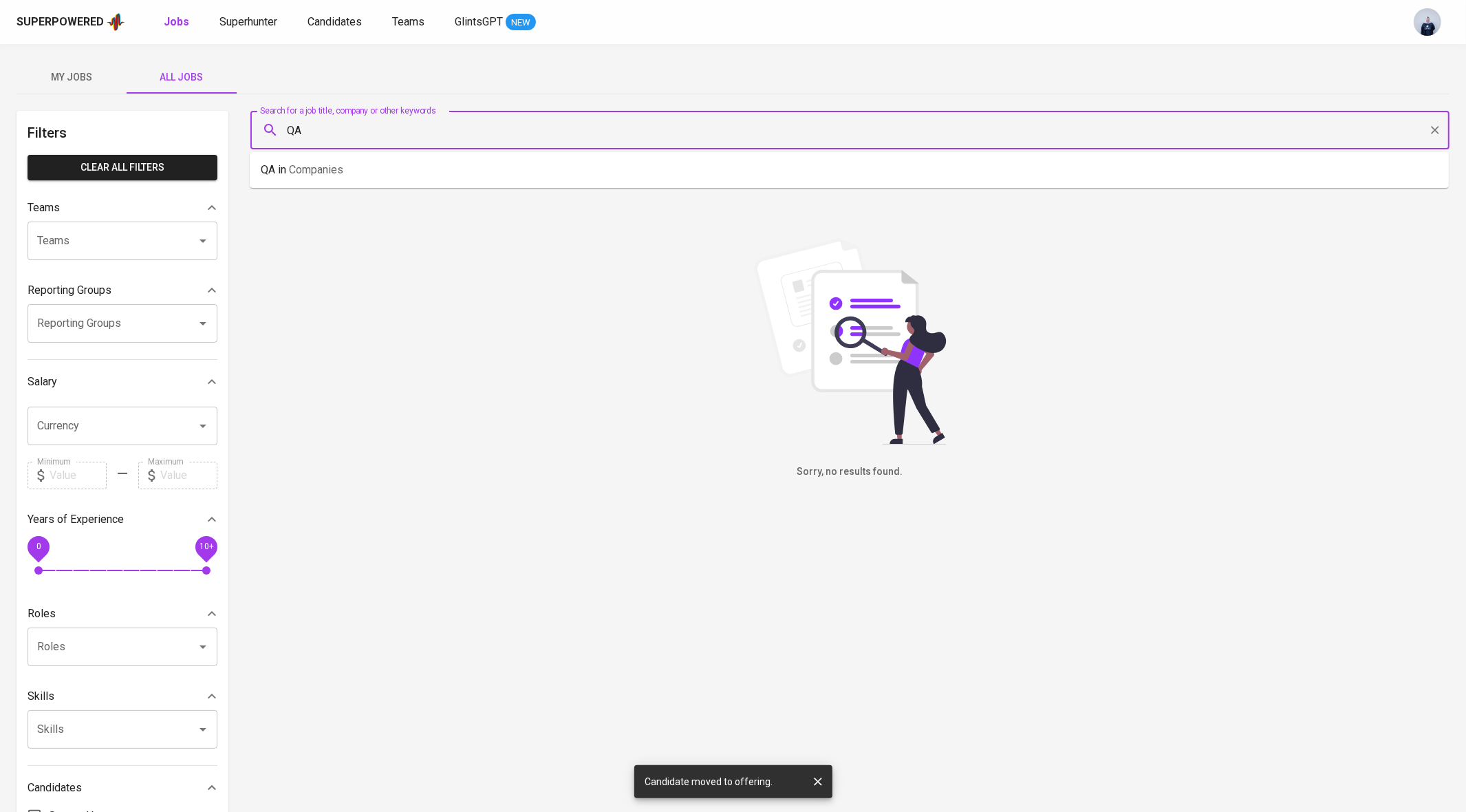
type input "QA"
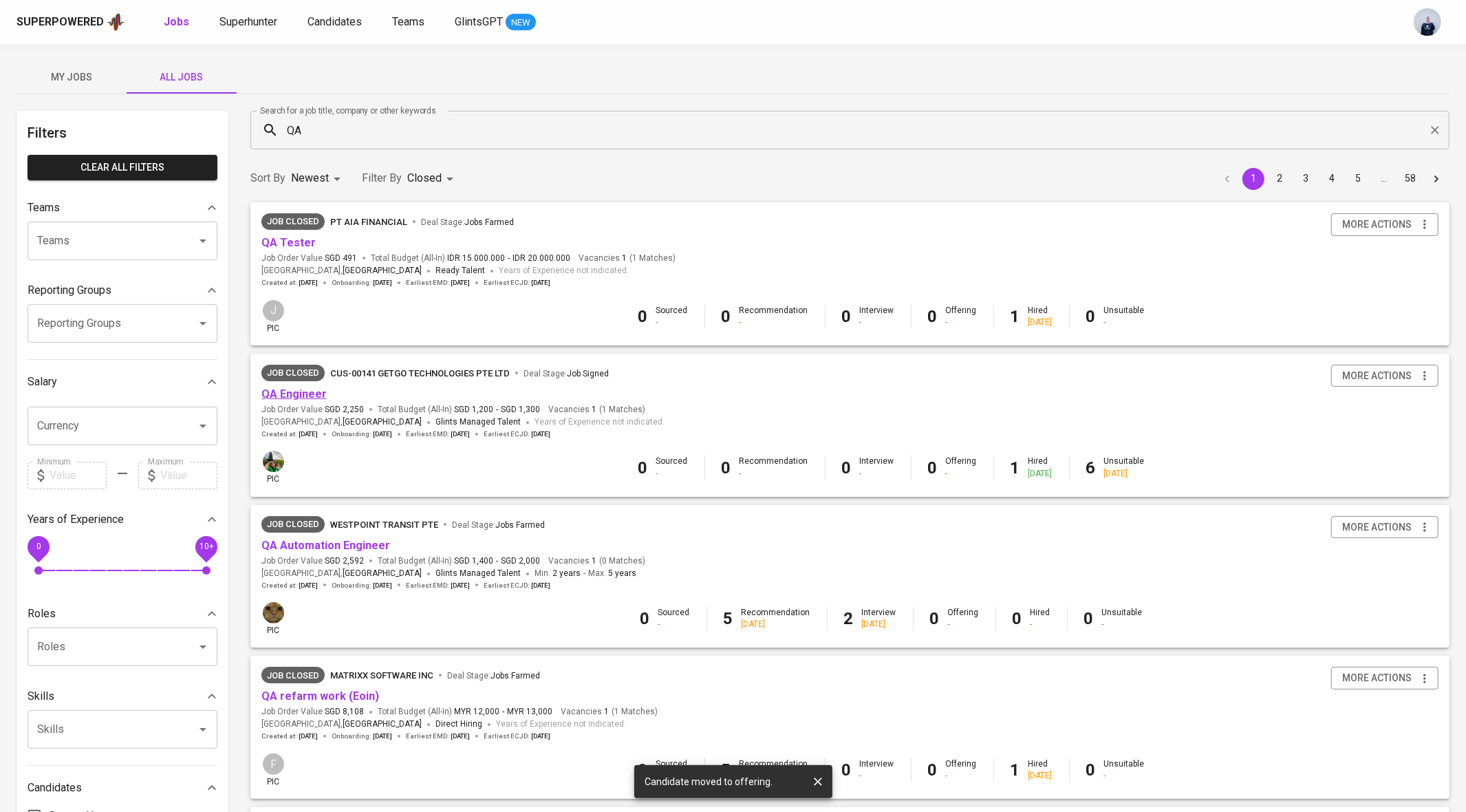
click at [309, 390] on link "QA Engineer" at bounding box center [294, 394] width 65 height 13
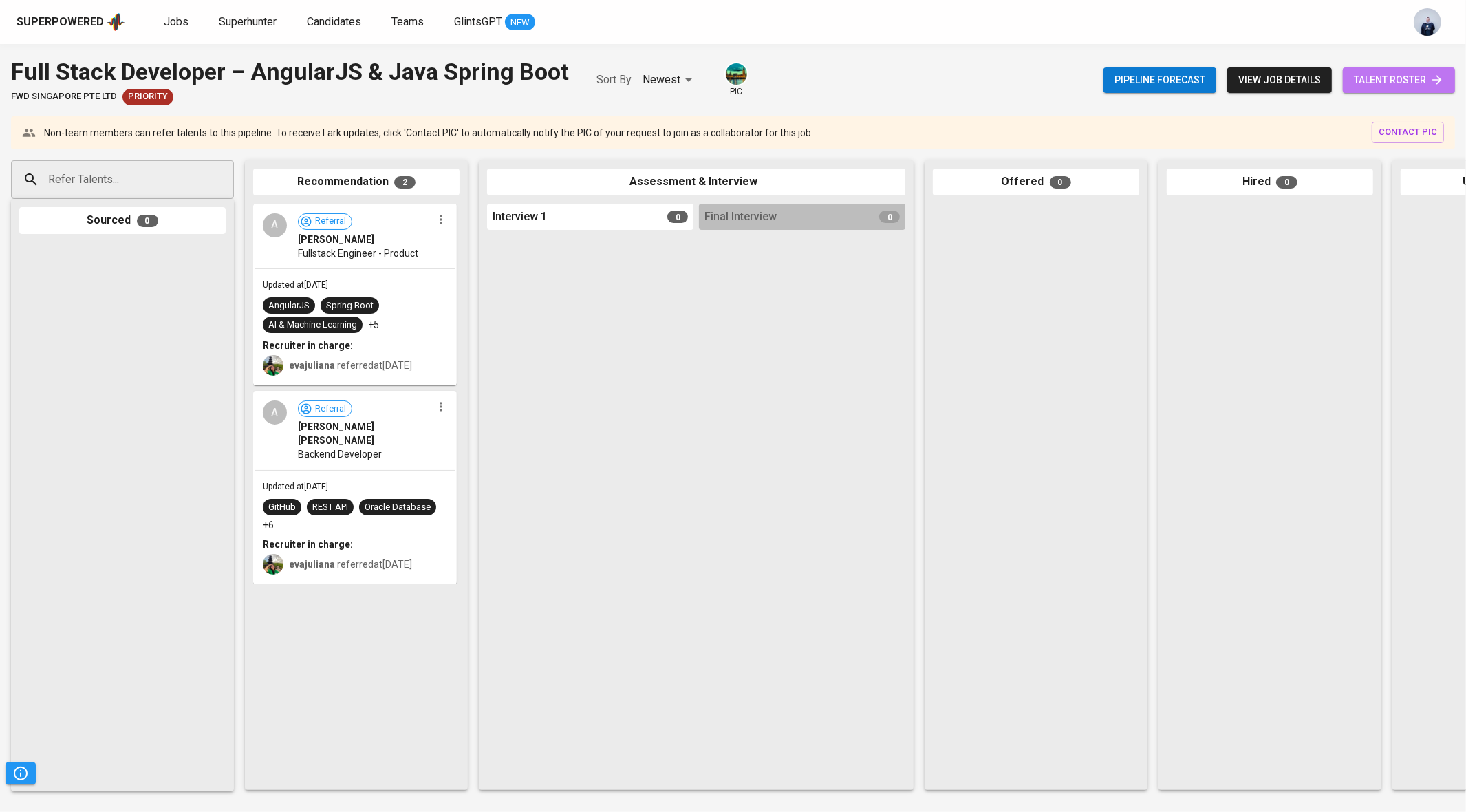
click at [1378, 76] on span "talent roster" at bounding box center [1399, 80] width 90 height 17
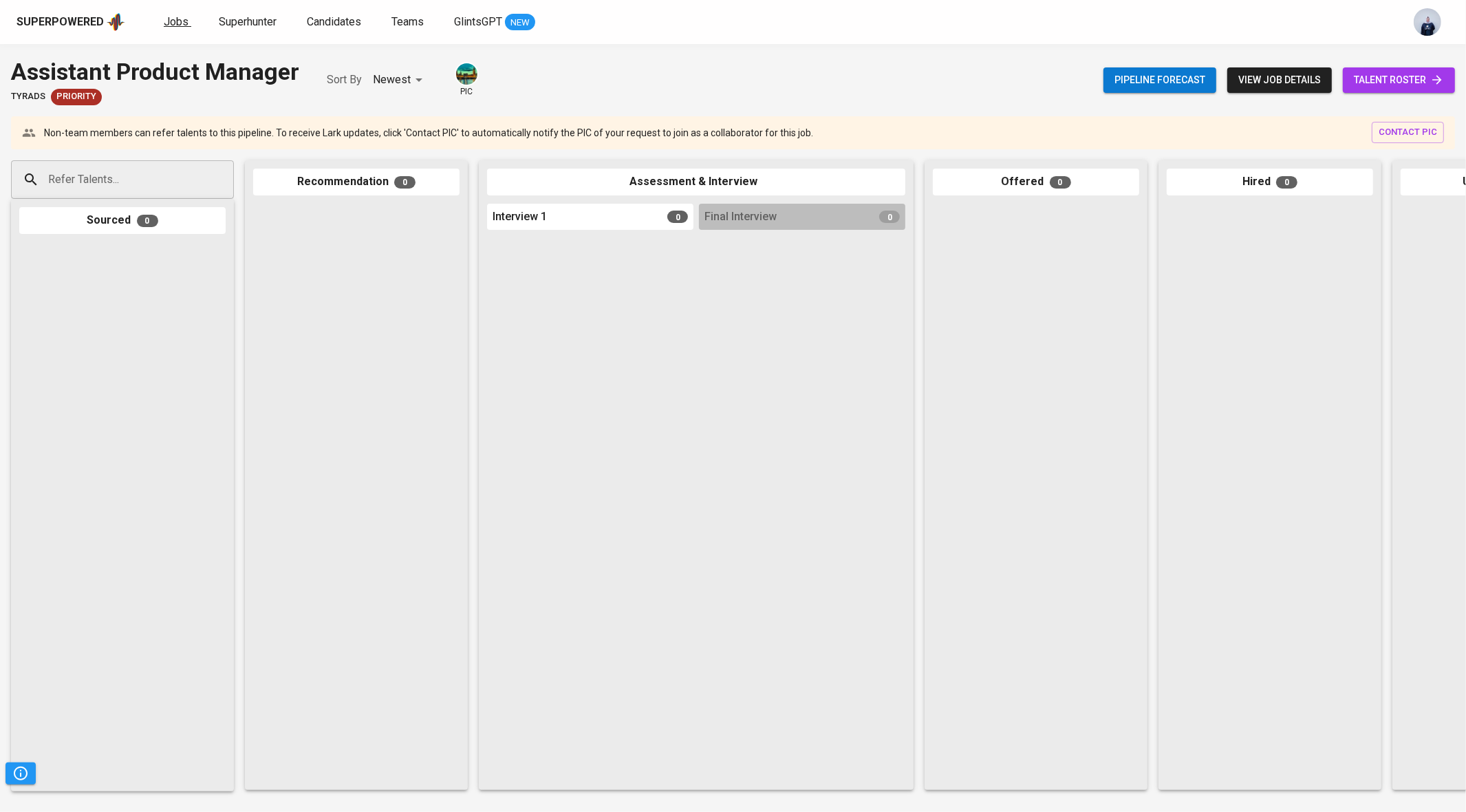
click at [182, 19] on span "Jobs" at bounding box center [176, 22] width 24 height 13
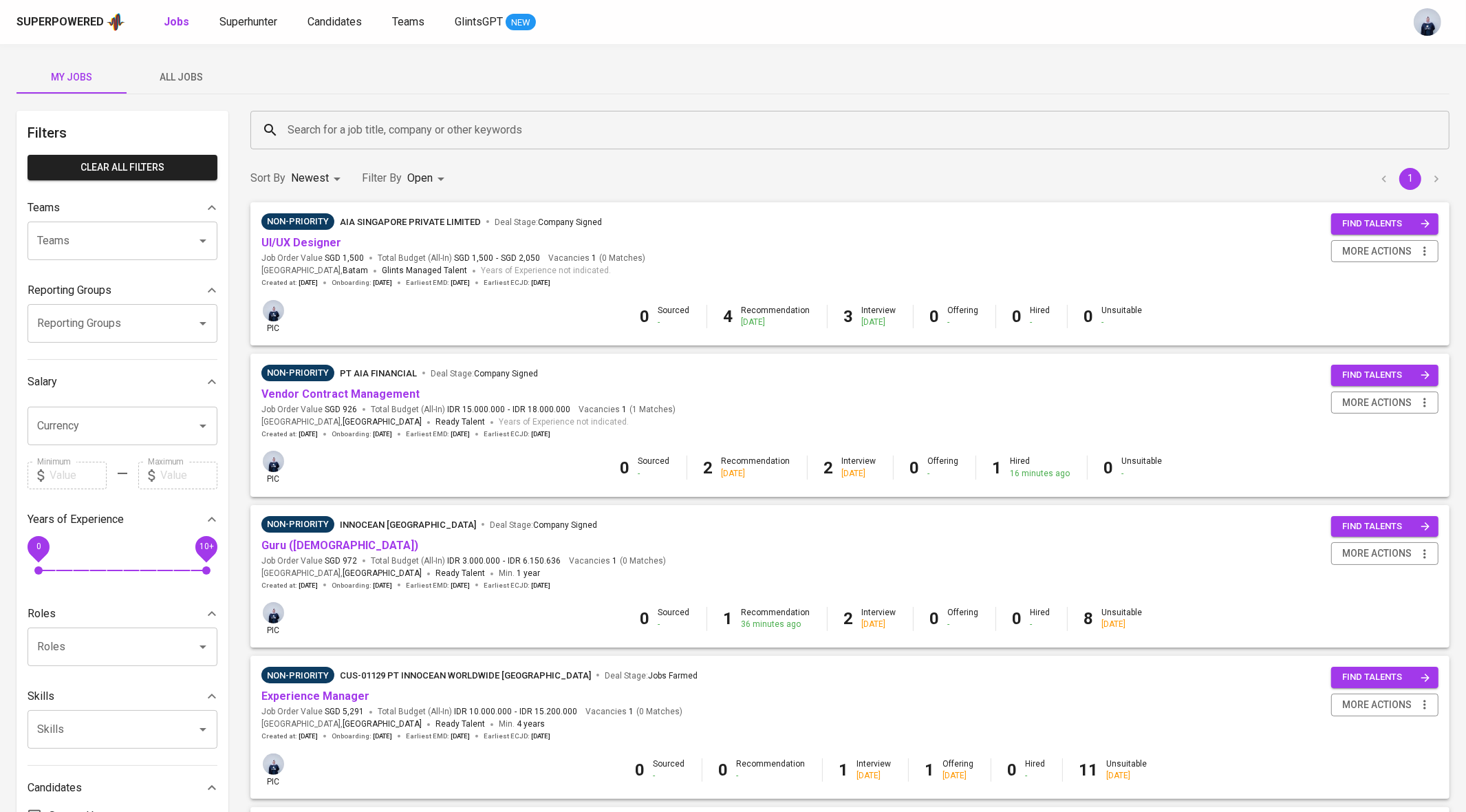
click at [199, 75] on span "All Jobs" at bounding box center [181, 77] width 93 height 17
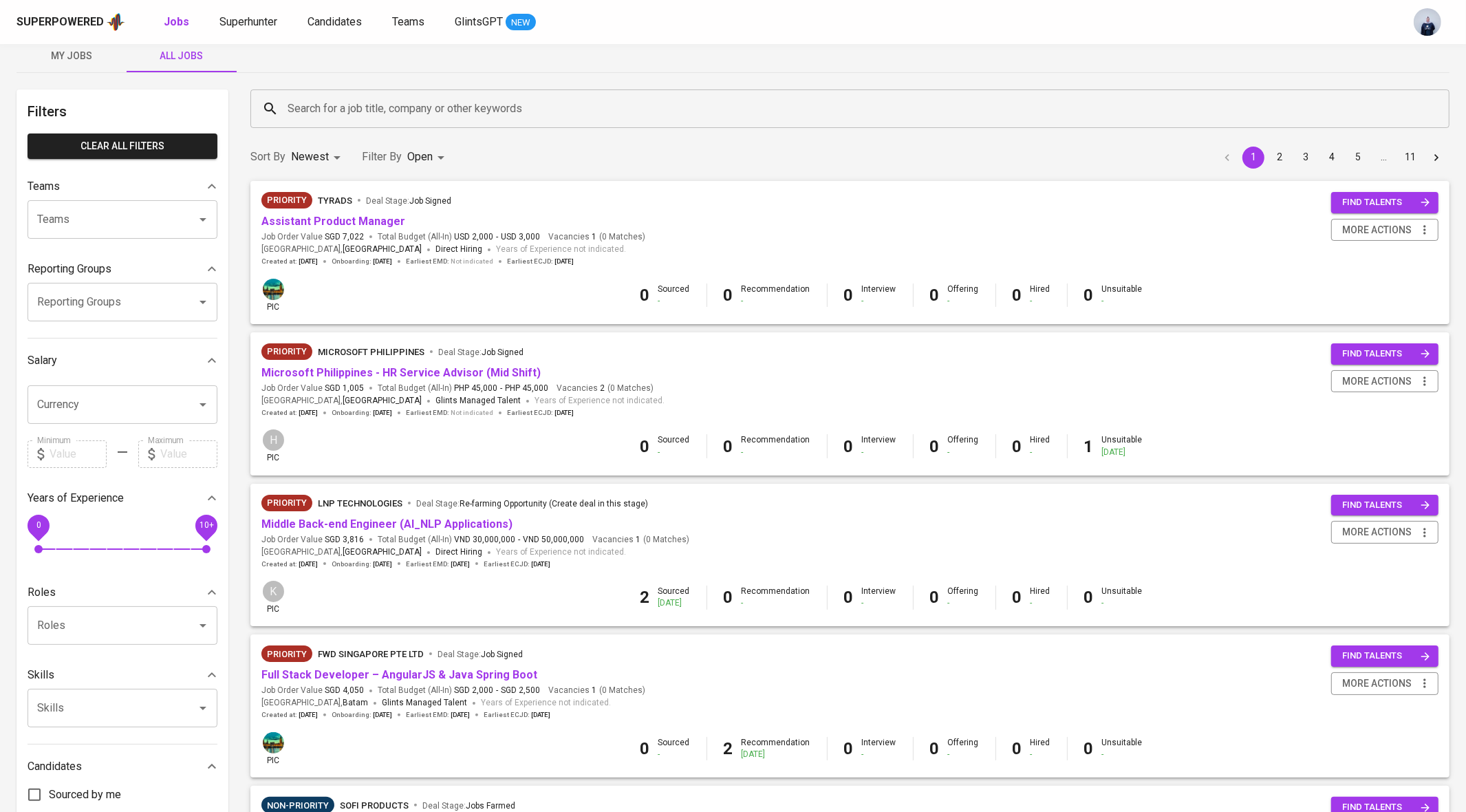
scroll to position [29, 0]
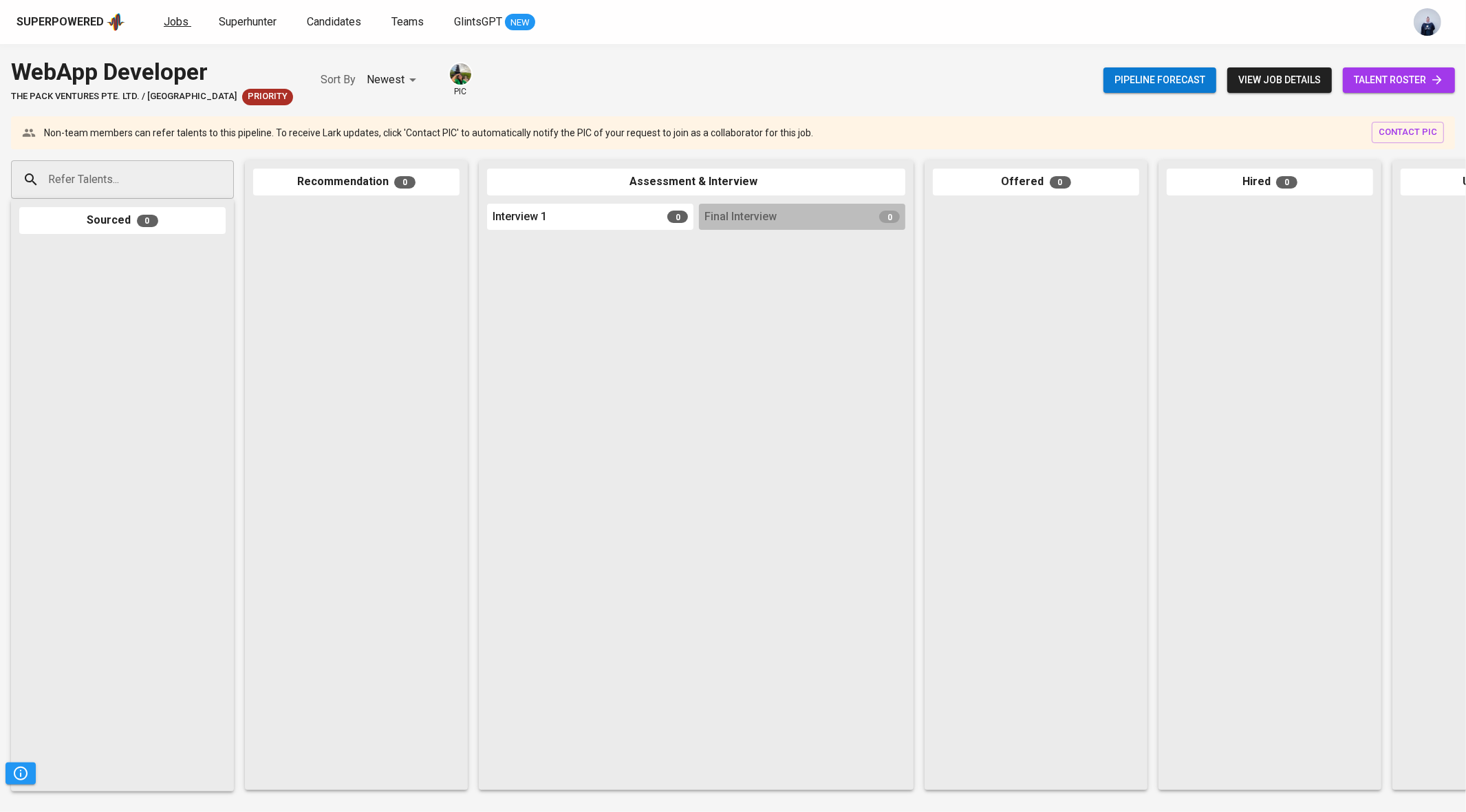
click at [168, 22] on span "Jobs" at bounding box center [176, 22] width 24 height 13
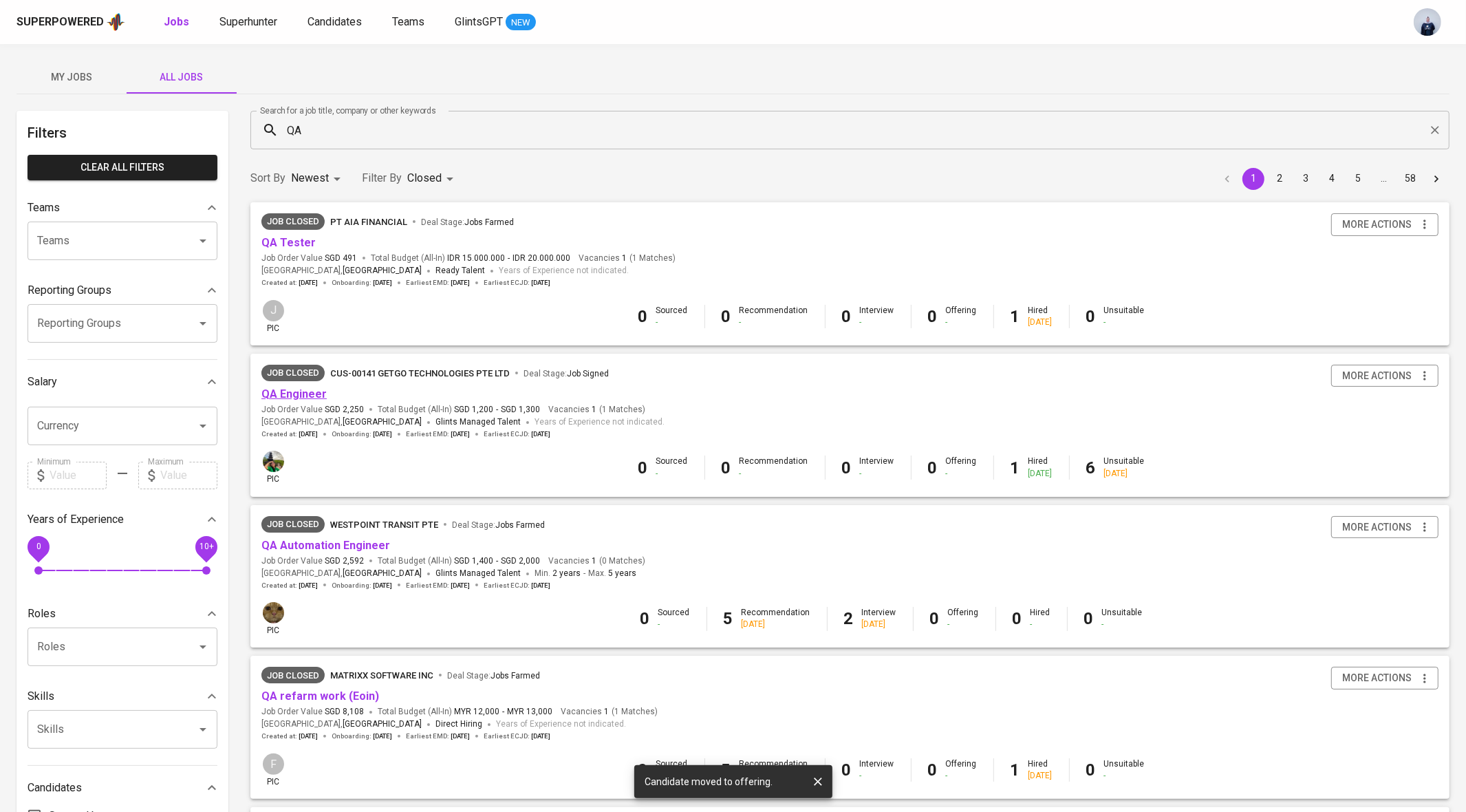
click at [305, 396] on link "QA Engineer" at bounding box center [294, 394] width 65 height 13
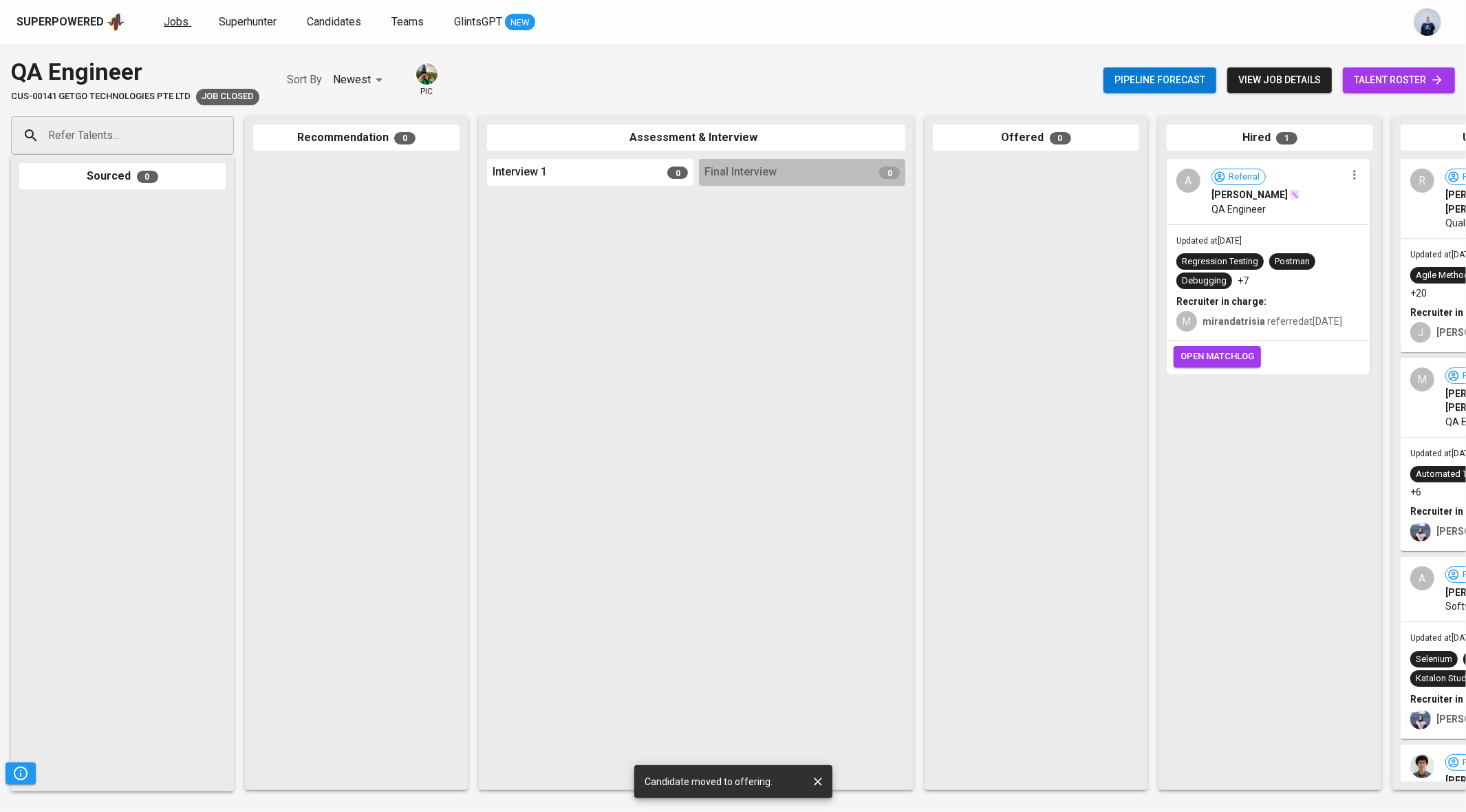
click at [172, 20] on span "Jobs" at bounding box center [176, 22] width 24 height 13
